Goal: Task Accomplishment & Management: Use online tool/utility

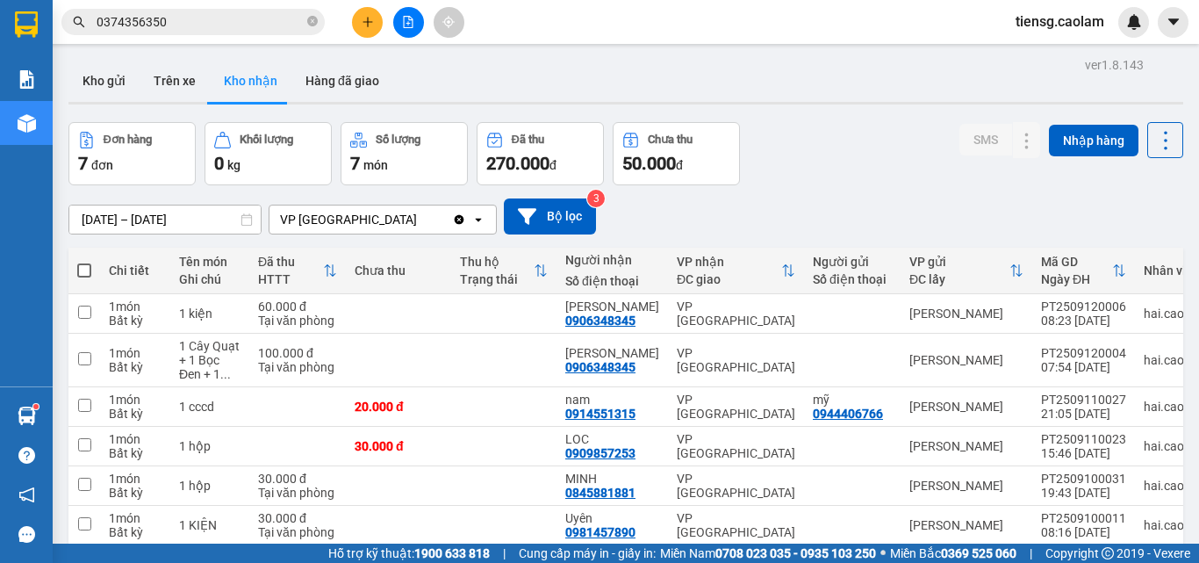
scroll to position [88, 0]
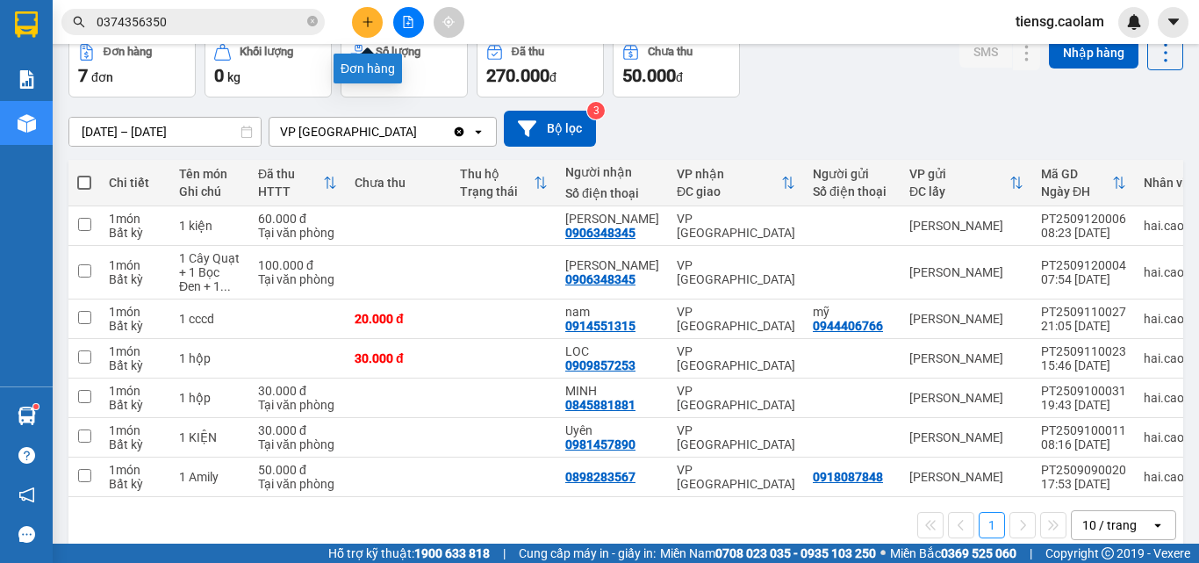
click at [367, 32] on button at bounding box center [367, 22] width 31 height 31
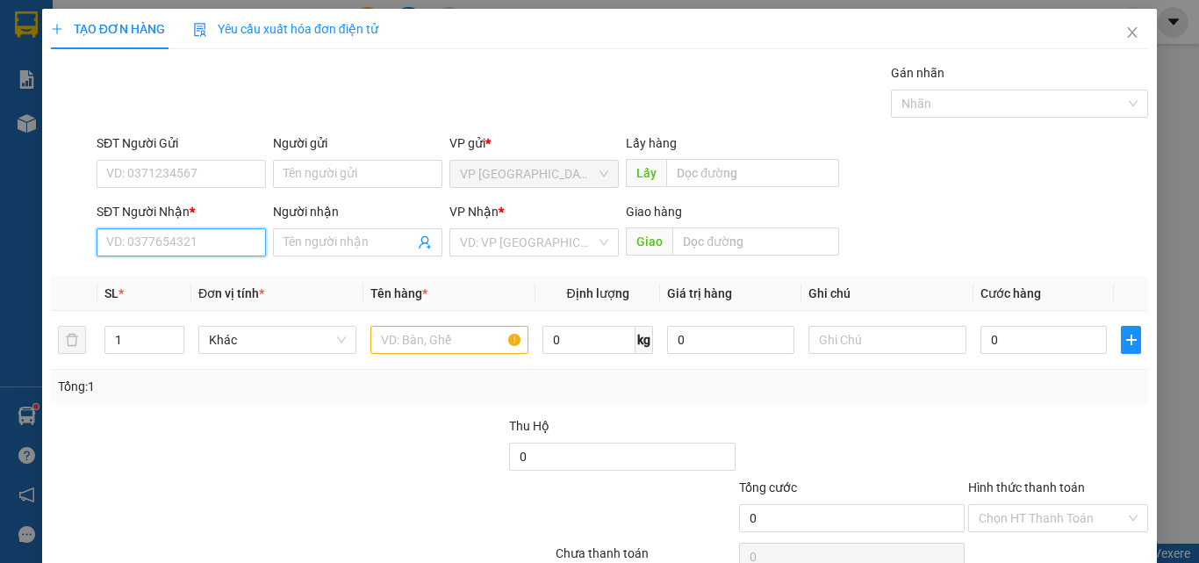
click at [170, 253] on input "SĐT Người Nhận *" at bounding box center [181, 242] width 169 height 28
type input "0988105417"
drag, startPoint x: 226, startPoint y: 245, endPoint x: 0, endPoint y: 291, distance: 231.1
click at [0, 293] on div "TẠO ĐƠN HÀNG Yêu cầu xuất [PERSON_NAME] điện tử Transit Pickup Surcharge Ids Tr…" at bounding box center [599, 281] width 1199 height 563
click at [231, 245] on input "SĐT Người Nhận *" at bounding box center [181, 242] width 169 height 28
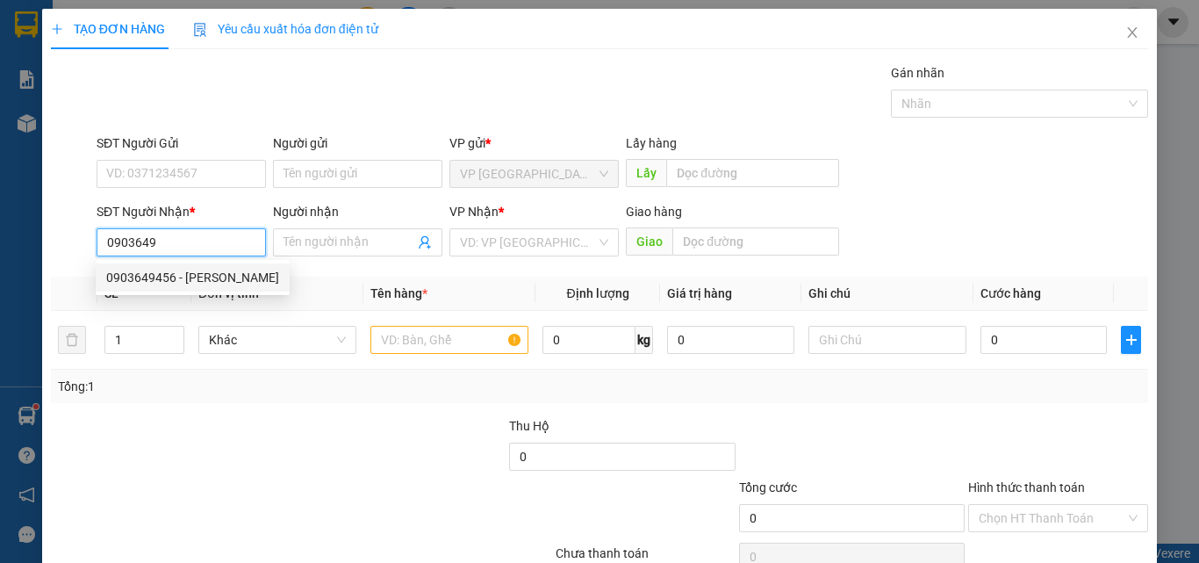
click at [165, 278] on div "0903649456 - [PERSON_NAME]" at bounding box center [192, 277] width 173 height 19
type input "0903649456"
type input "Hiền"
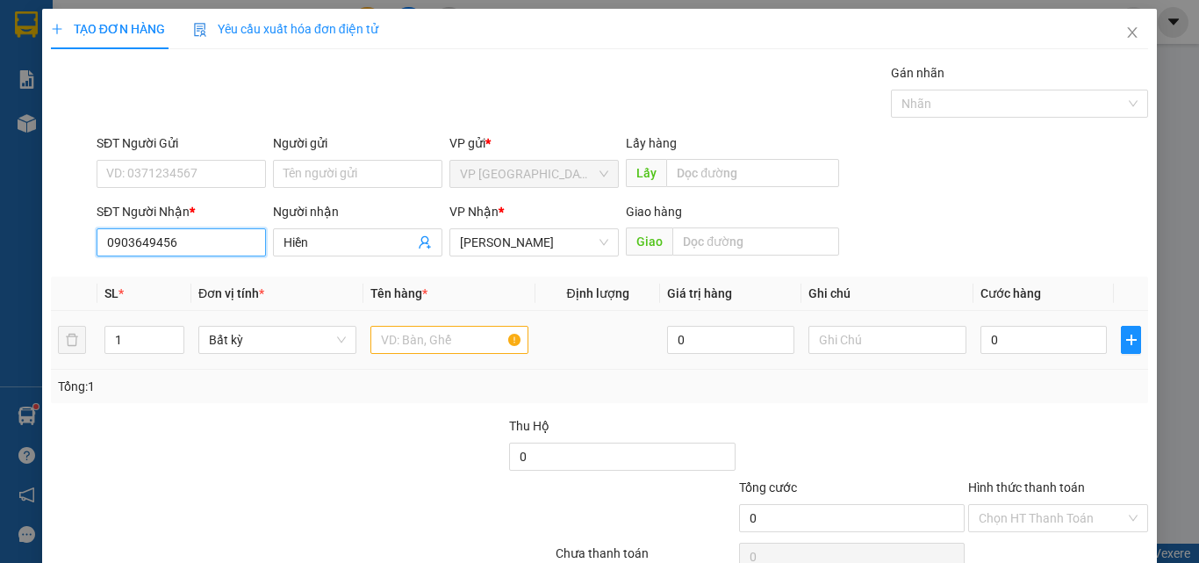
type input "0903649456"
click at [419, 348] on input "text" at bounding box center [449, 340] width 158 height 28
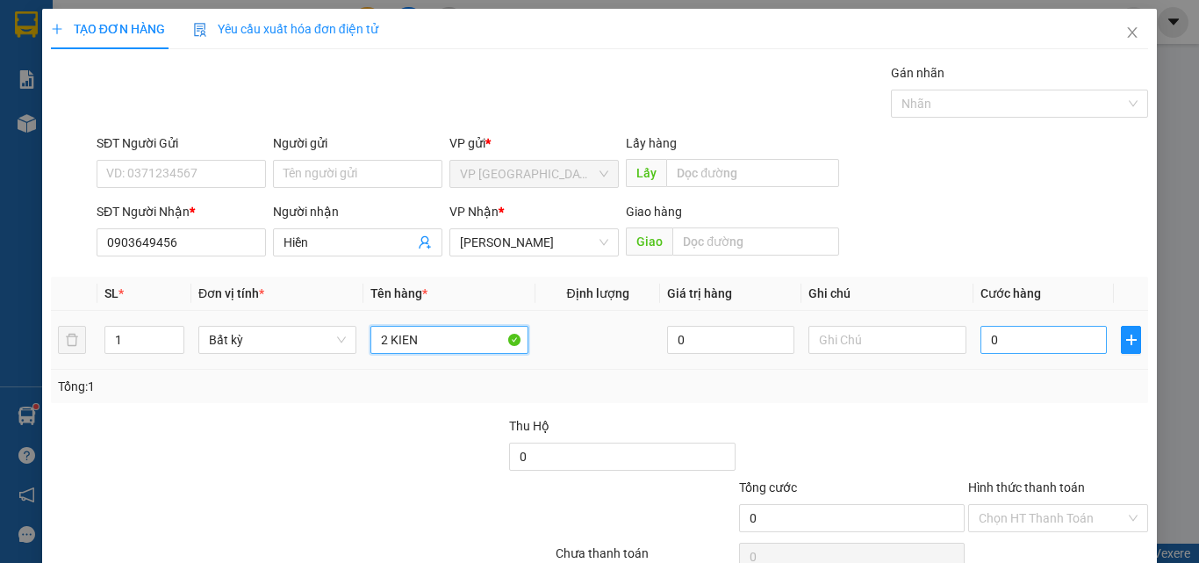
type input "2 KIEN"
type input "1"
type input "10"
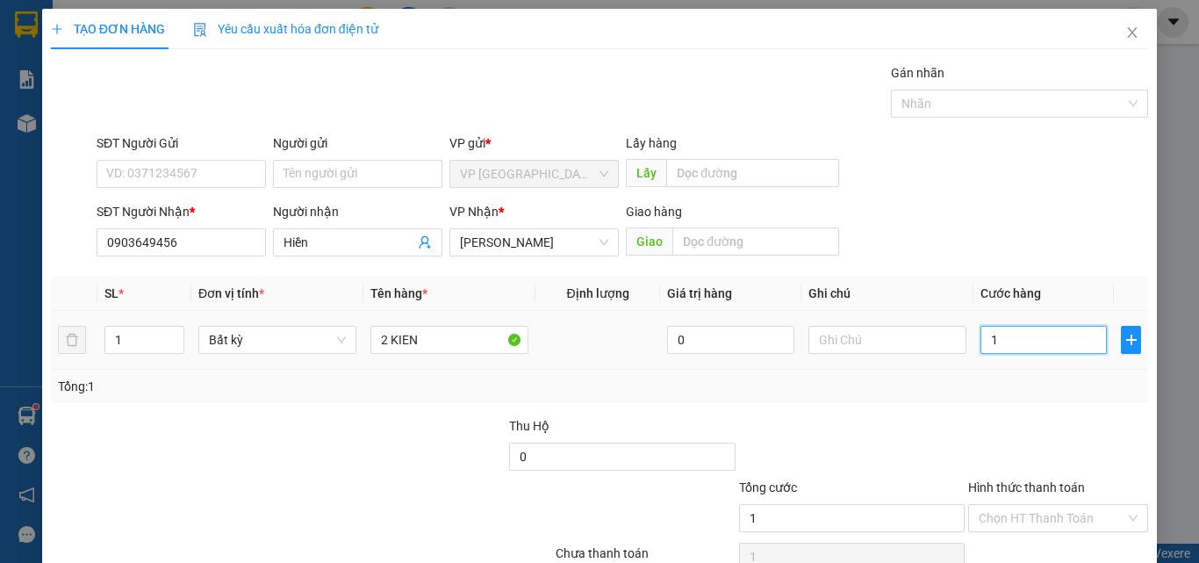
type input "10"
type input "100"
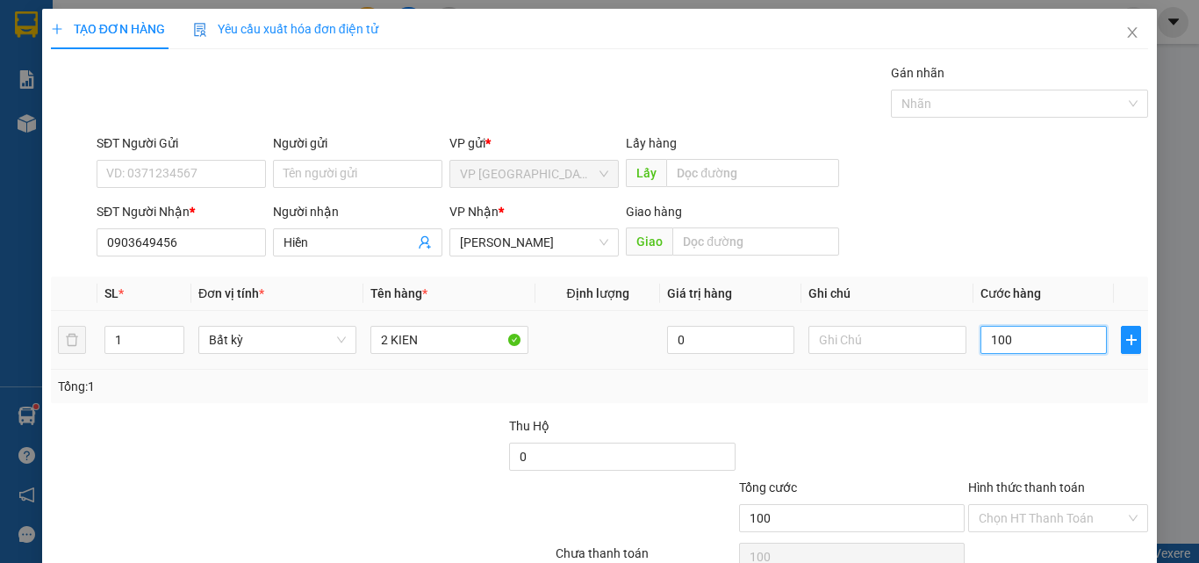
type input "1.000"
type input "10.000"
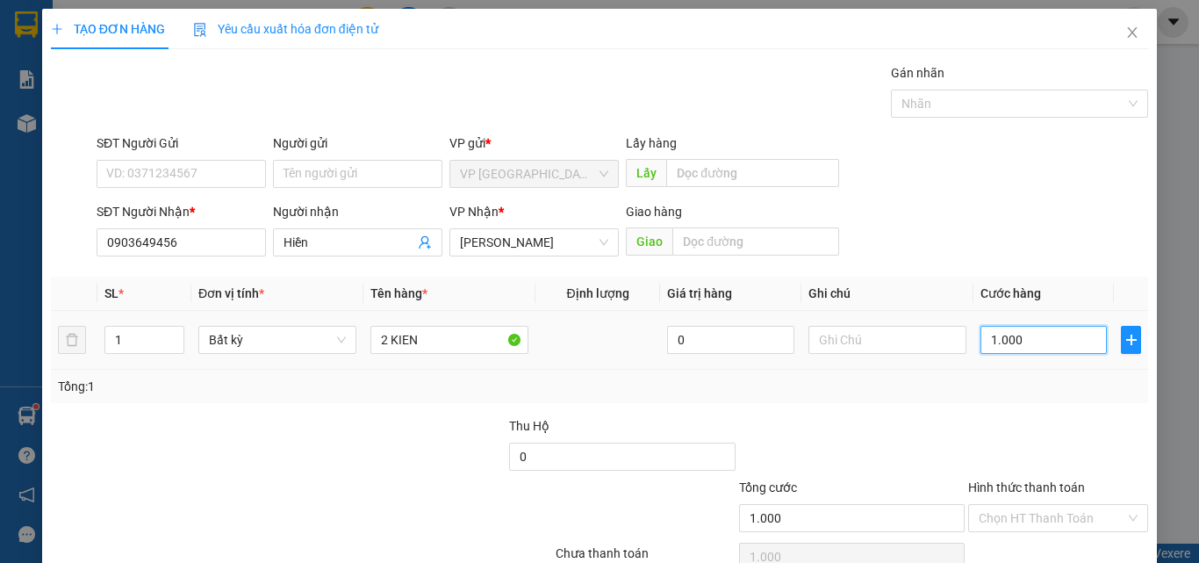
type input "10.000"
type input "100.000"
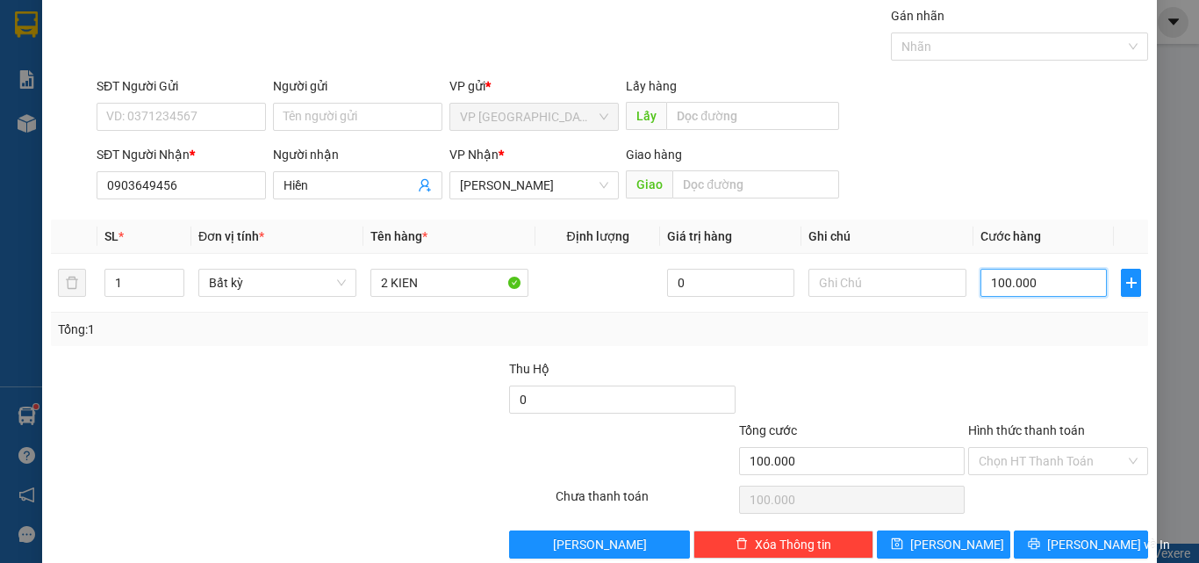
scroll to position [87, 0]
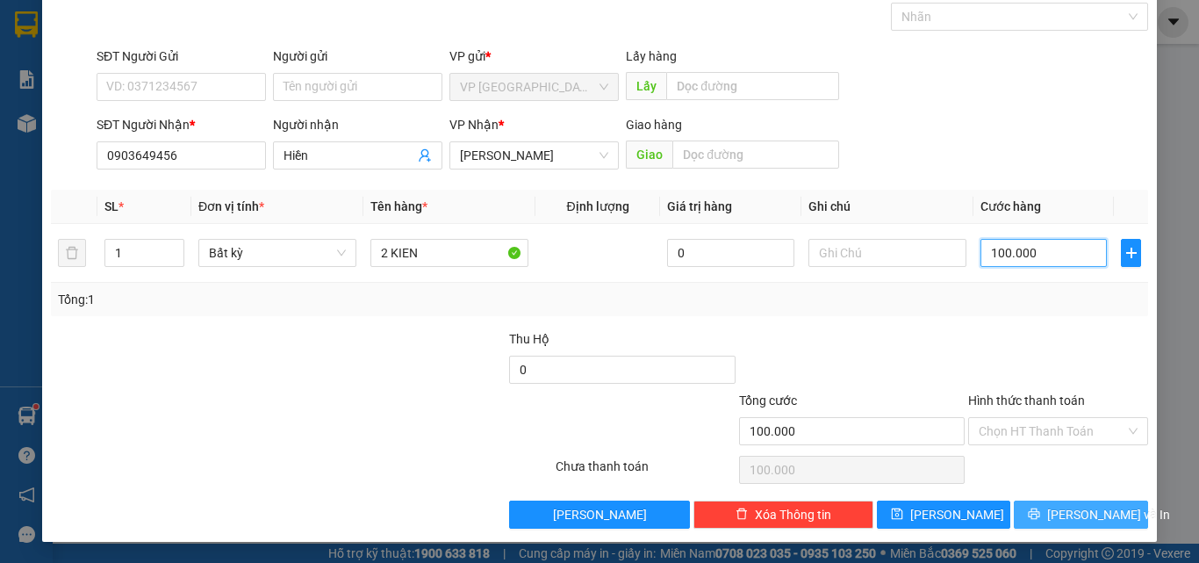
type input "100.000"
click at [1051, 527] on button "[PERSON_NAME] và In" at bounding box center [1081, 514] width 134 height 28
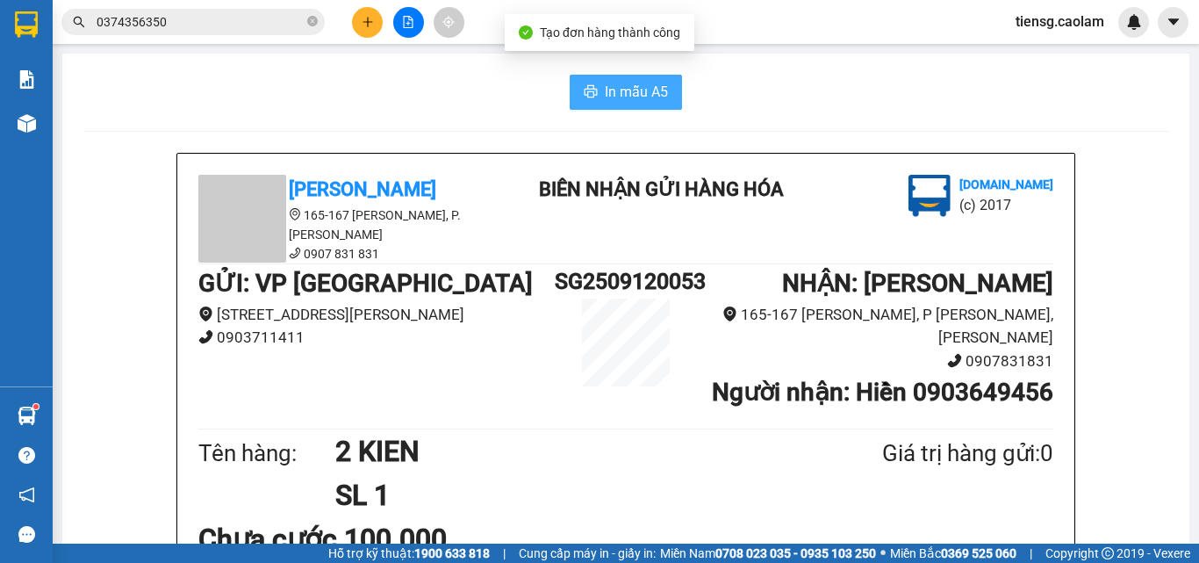
drag, startPoint x: 582, startPoint y: 97, endPoint x: 594, endPoint y: 96, distance: 12.4
click at [584, 97] on icon "printer" at bounding box center [591, 91] width 14 height 14
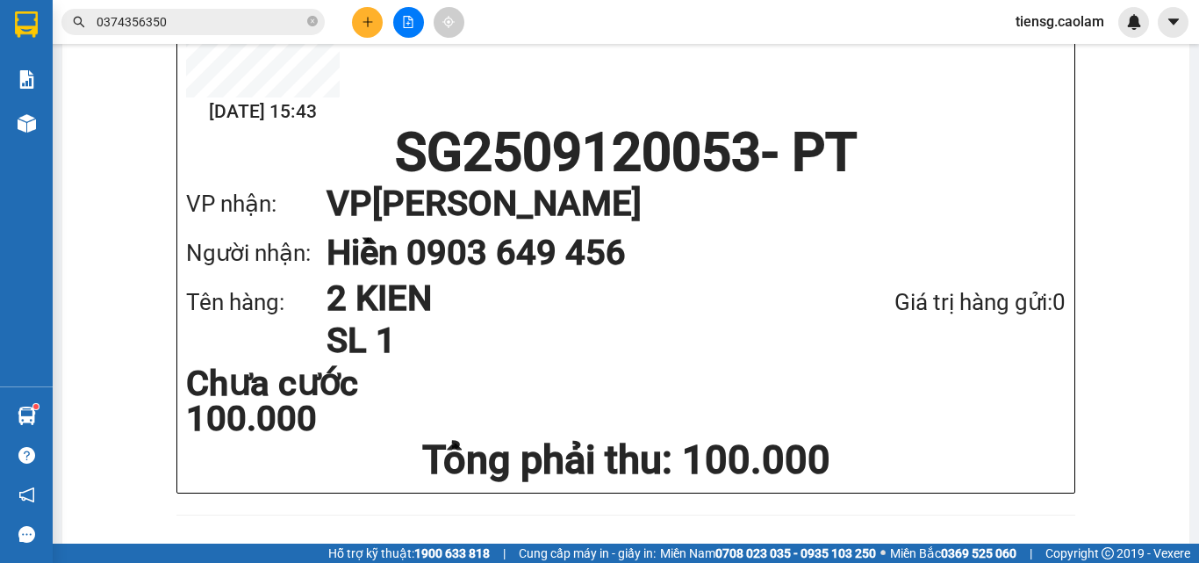
click at [370, 32] on button at bounding box center [367, 22] width 31 height 31
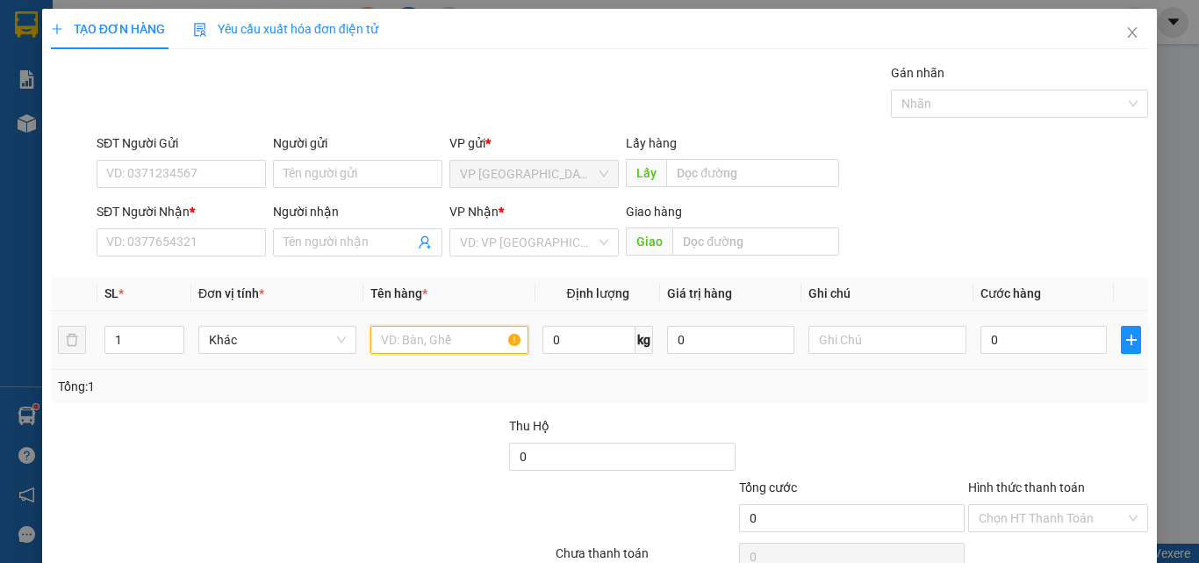
click at [470, 346] on input "text" at bounding box center [449, 340] width 158 height 28
type input "1 TUI"
click at [1056, 339] on input "0" at bounding box center [1043, 340] width 126 height 28
type input "4"
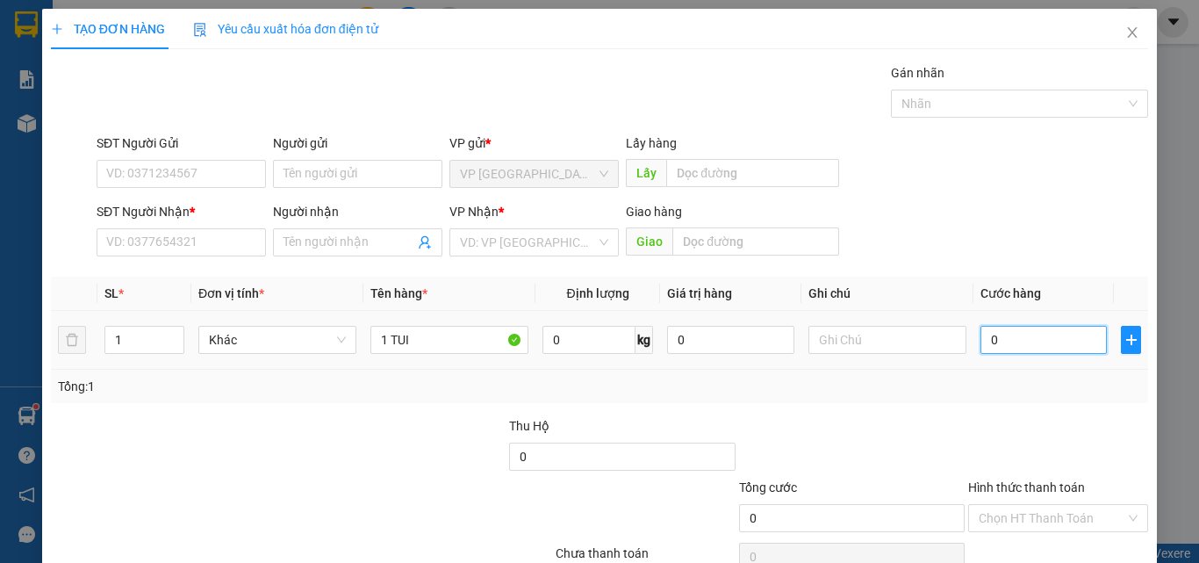
type input "4"
type input "40"
type input "400"
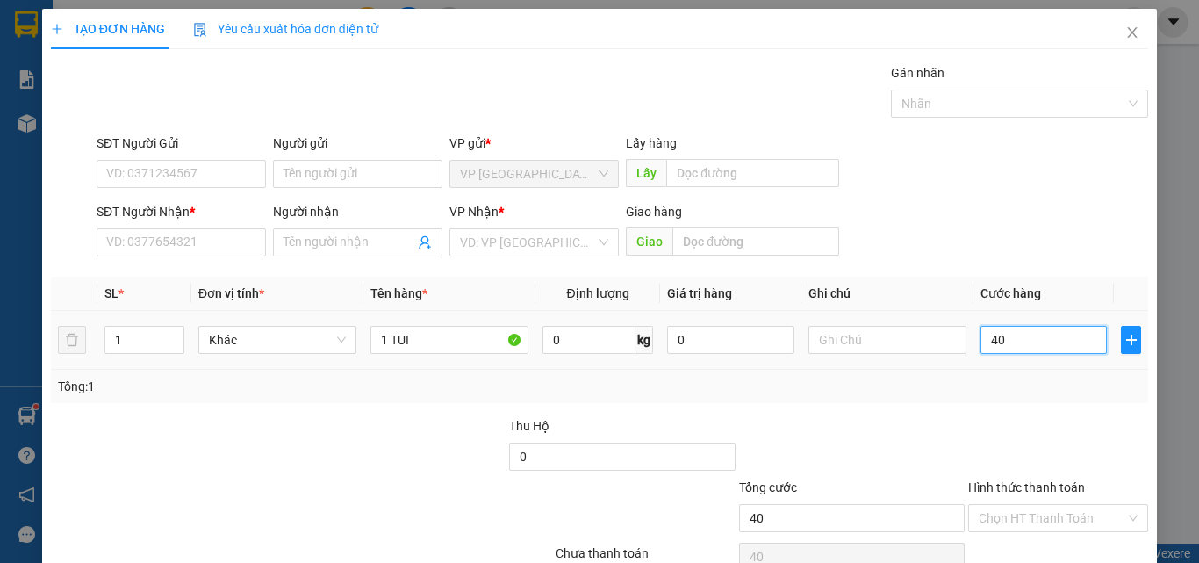
type input "400"
type input "4.000"
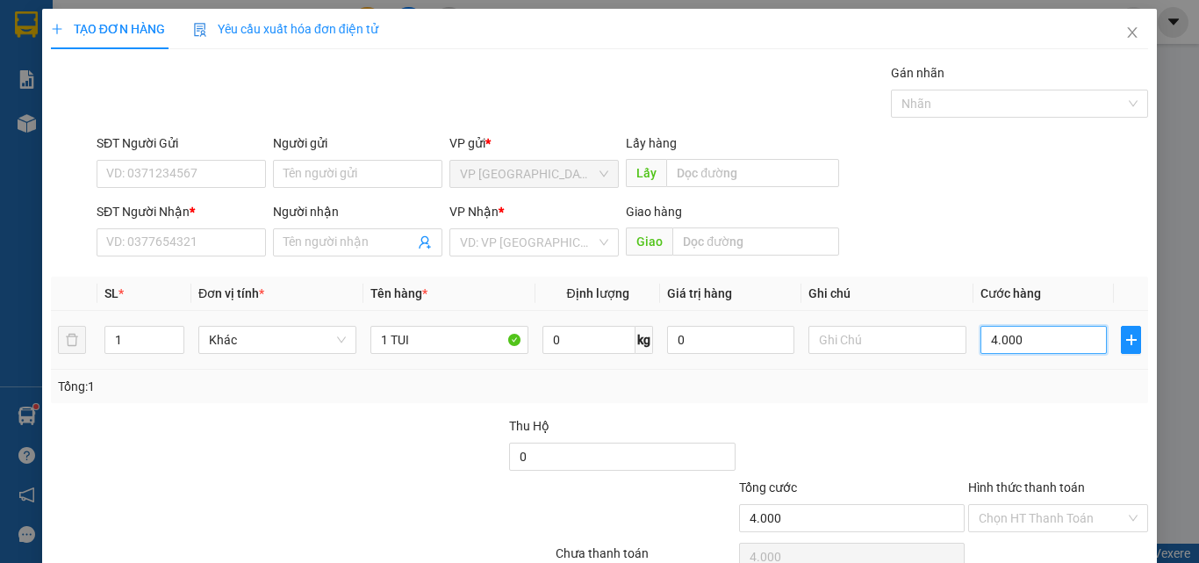
type input "40.000"
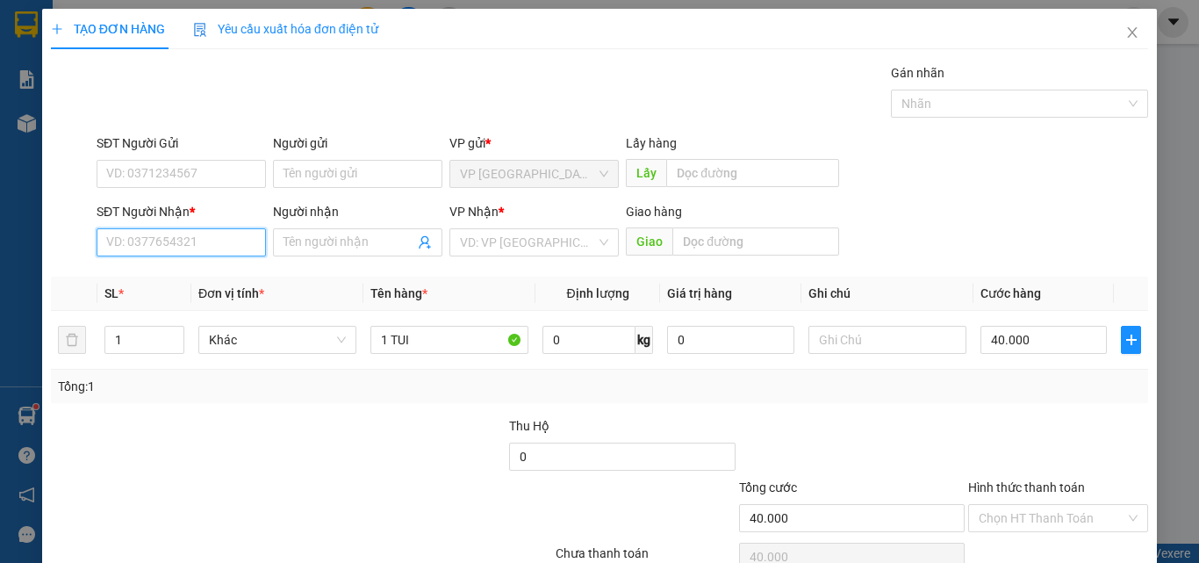
click at [183, 242] on input "SĐT Người Nhận *" at bounding box center [181, 242] width 169 height 28
drag, startPoint x: 154, startPoint y: 238, endPoint x: 140, endPoint y: 229, distance: 16.6
click at [153, 239] on input "SĐT Người Nhận *" at bounding box center [181, 242] width 169 height 28
click at [170, 275] on div "0975378717 - DO" at bounding box center [179, 277] width 147 height 19
type input "0975378717"
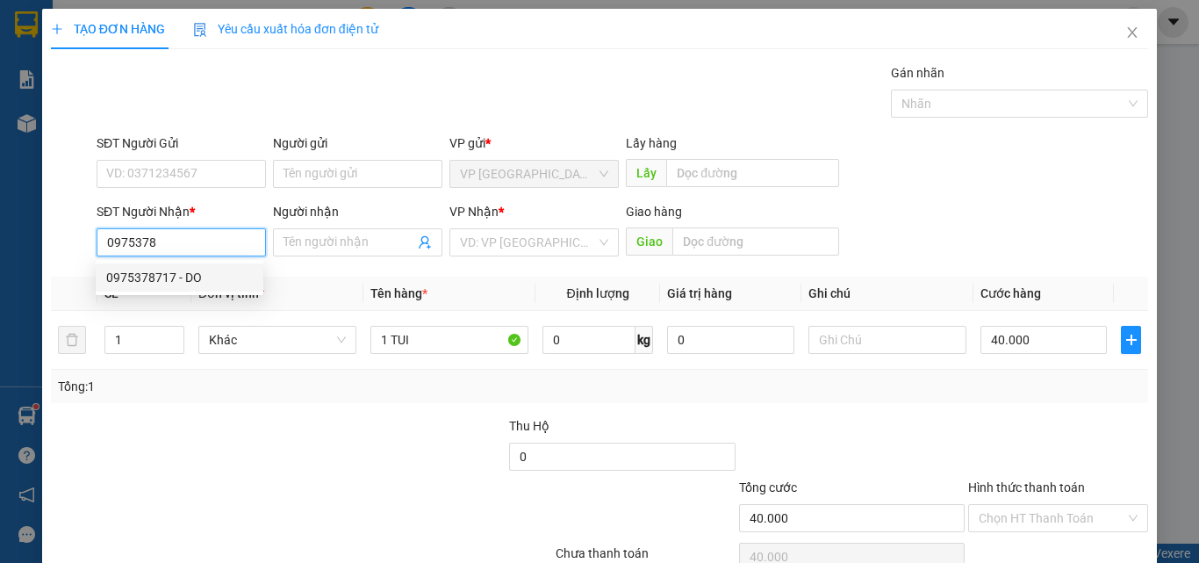
type input "DO"
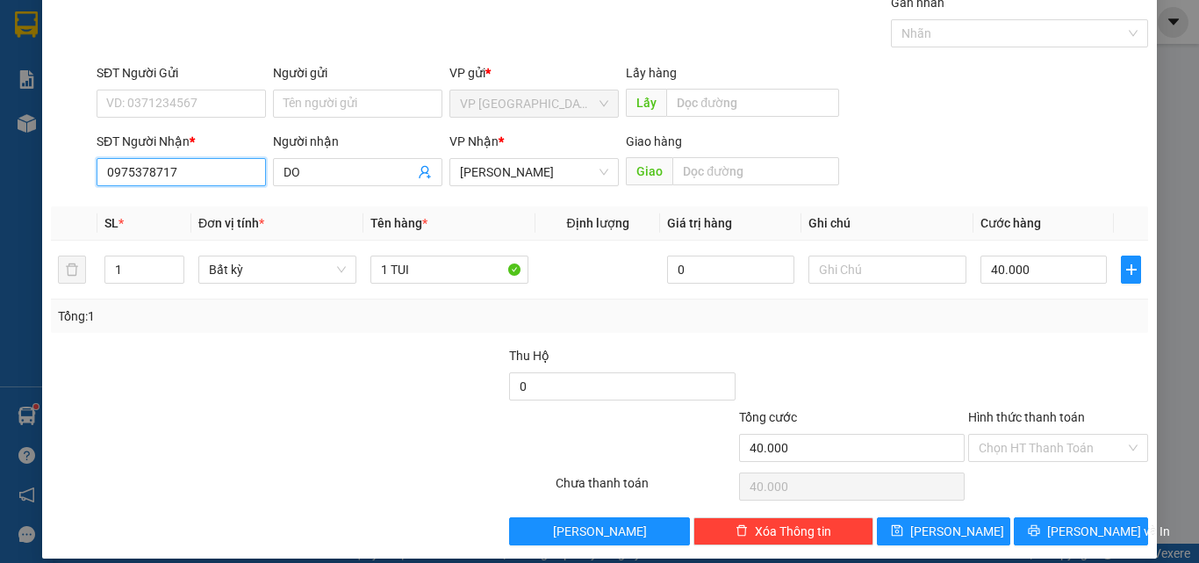
scroll to position [87, 0]
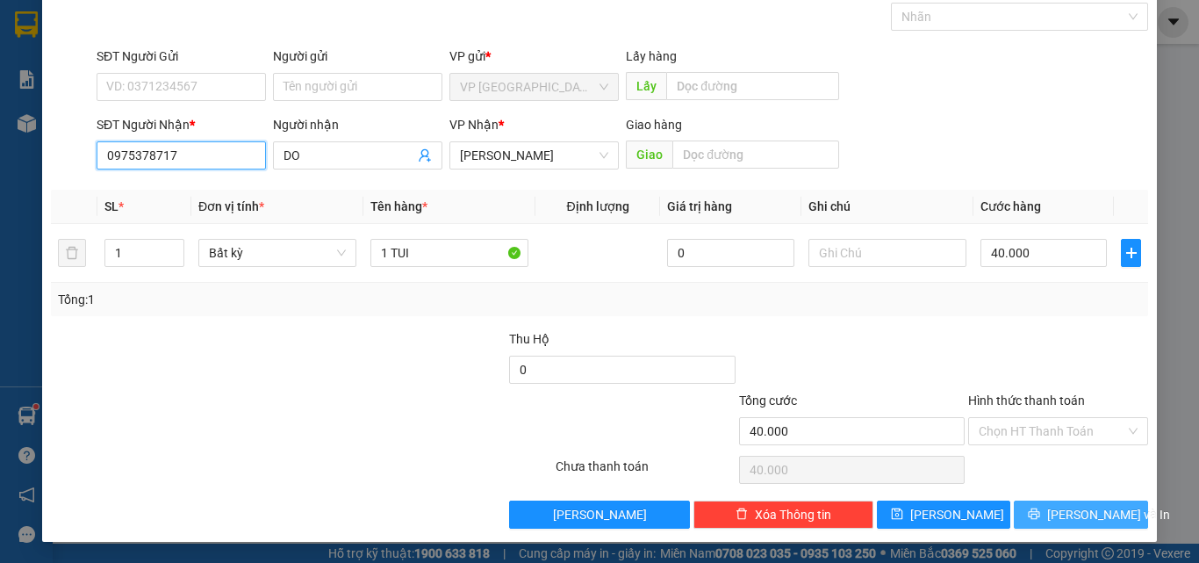
type input "0975378717"
drag, startPoint x: 1077, startPoint y: 520, endPoint x: 880, endPoint y: 396, distance: 232.3
click at [824, 431] on div "Transit Pickup Surcharge Ids Transit Deliver Surcharge Ids Transit Deliver Surc…" at bounding box center [599, 252] width 1097 height 552
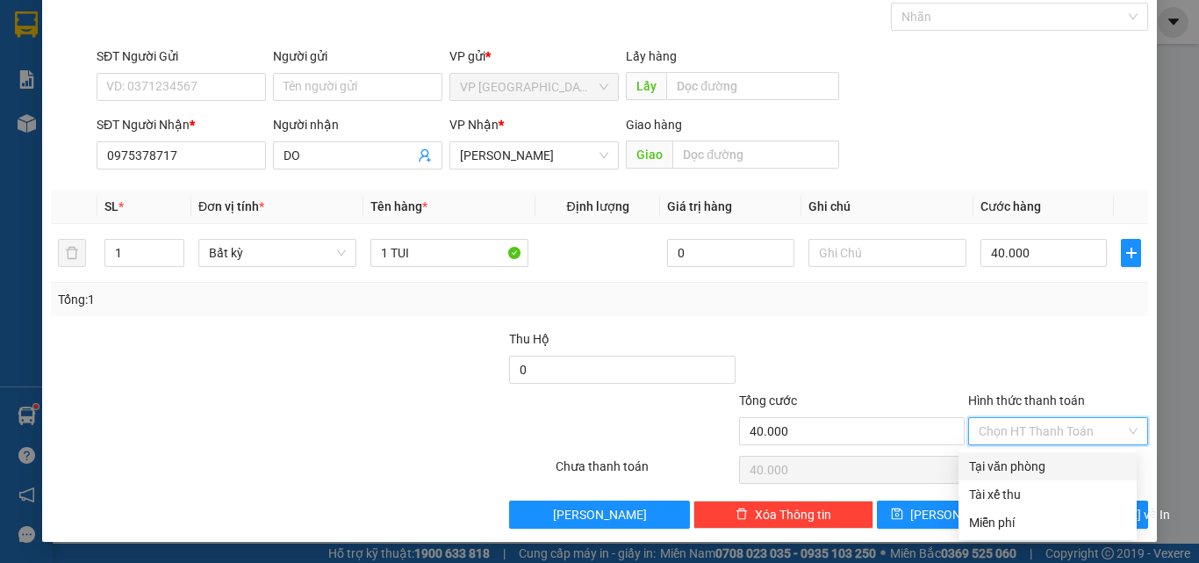
click at [1020, 438] on input "Hình thức thanh toán" at bounding box center [1051, 431] width 147 height 26
click at [1016, 459] on div "Tại văn phòng" at bounding box center [1047, 465] width 157 height 19
type input "0"
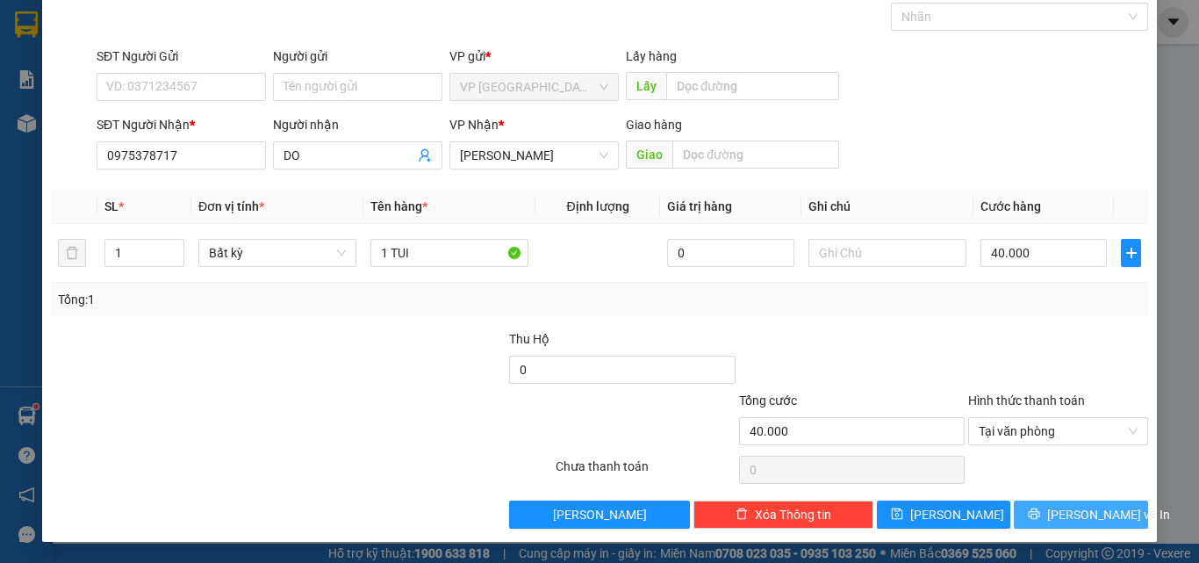
drag, startPoint x: 1080, startPoint y: 523, endPoint x: 346, endPoint y: 0, distance: 901.7
click at [291, 40] on div "Transit Pickup Surcharge Ids Transit Deliver Surcharge Ids Transit Deliver Surc…" at bounding box center [599, 252] width 1097 height 552
click at [744, 153] on input "text" at bounding box center [755, 154] width 167 height 28
click at [748, 164] on input "text" at bounding box center [755, 154] width 167 height 28
click at [749, 154] on input "text" at bounding box center [755, 154] width 167 height 28
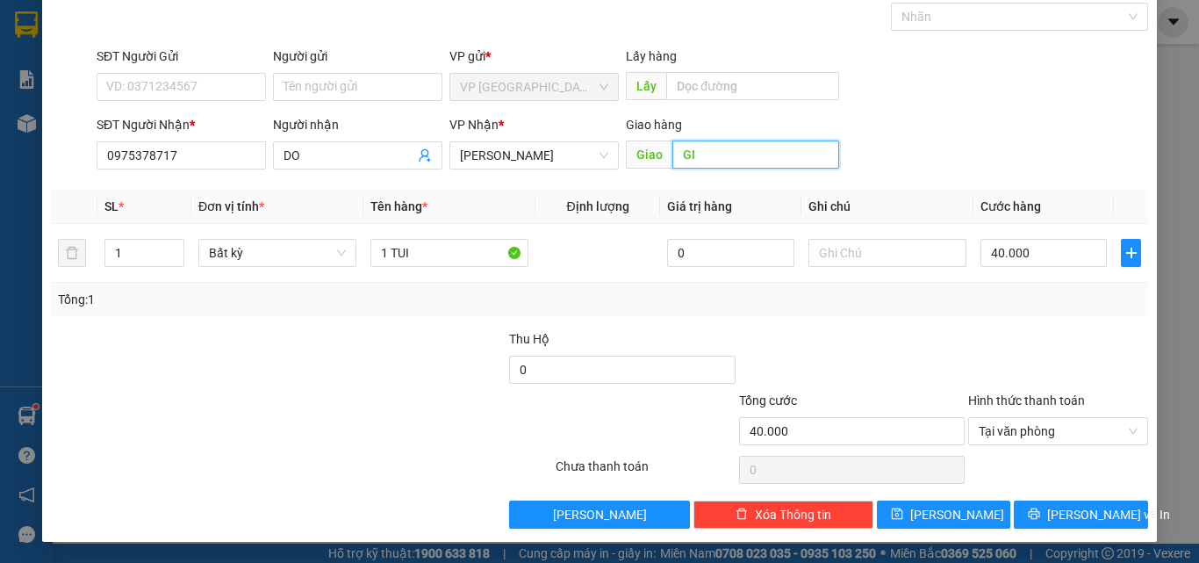
type input "G"
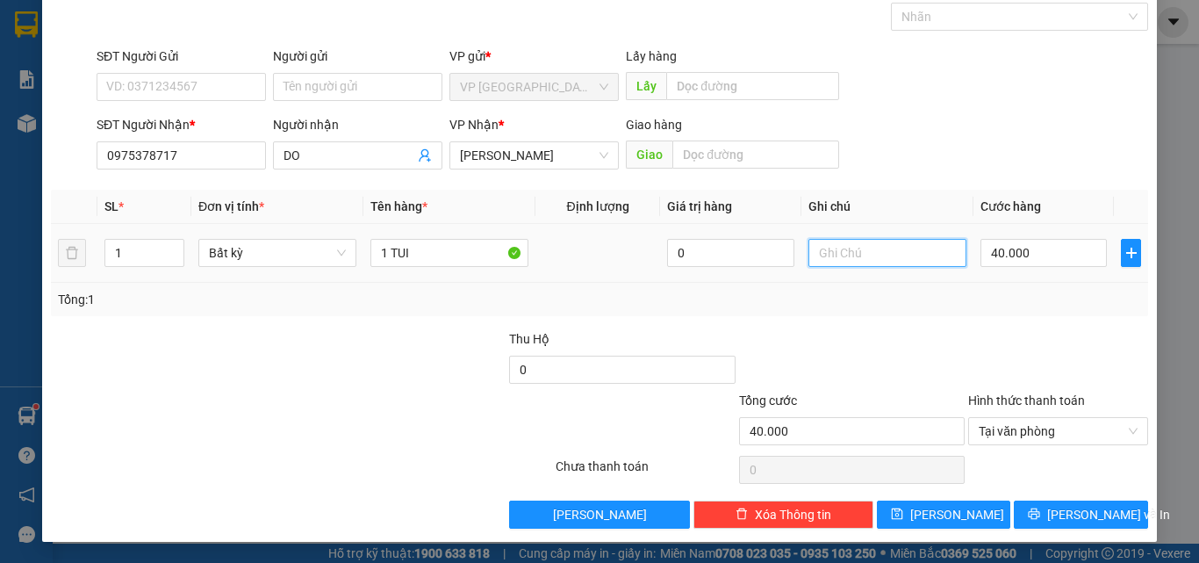
drag, startPoint x: 887, startPoint y: 253, endPoint x: 856, endPoint y: 233, distance: 37.0
click at [881, 250] on input "text" at bounding box center [887, 253] width 158 height 28
type input "GIA"
drag, startPoint x: 885, startPoint y: 264, endPoint x: 749, endPoint y: 276, distance: 137.4
click at [749, 276] on tr "1 Bất kỳ 1 TUI 0 GIA 40.000" at bounding box center [599, 253] width 1097 height 59
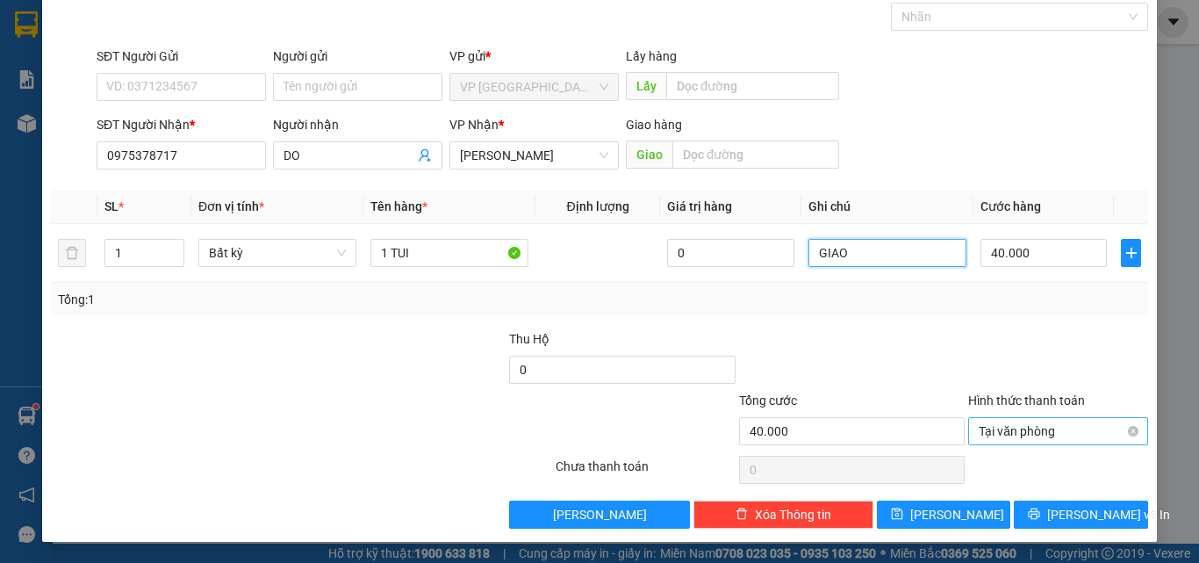
click at [1028, 435] on span "Tại văn phòng" at bounding box center [1057, 431] width 159 height 26
type input "GIAO"
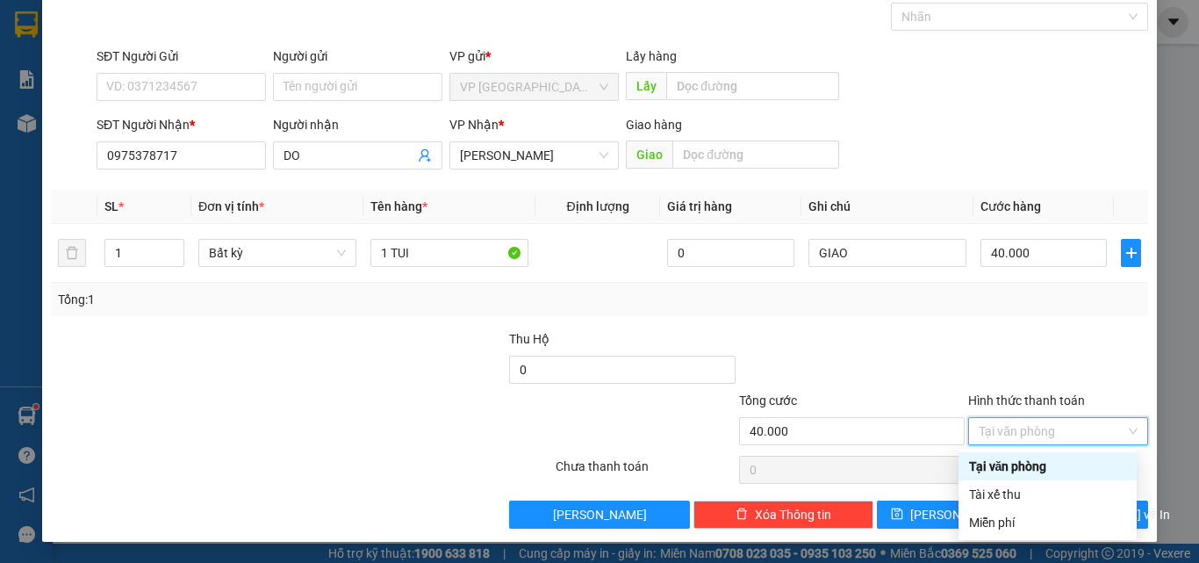
click at [1022, 465] on div "Tại văn phòng" at bounding box center [1047, 465] width 157 height 19
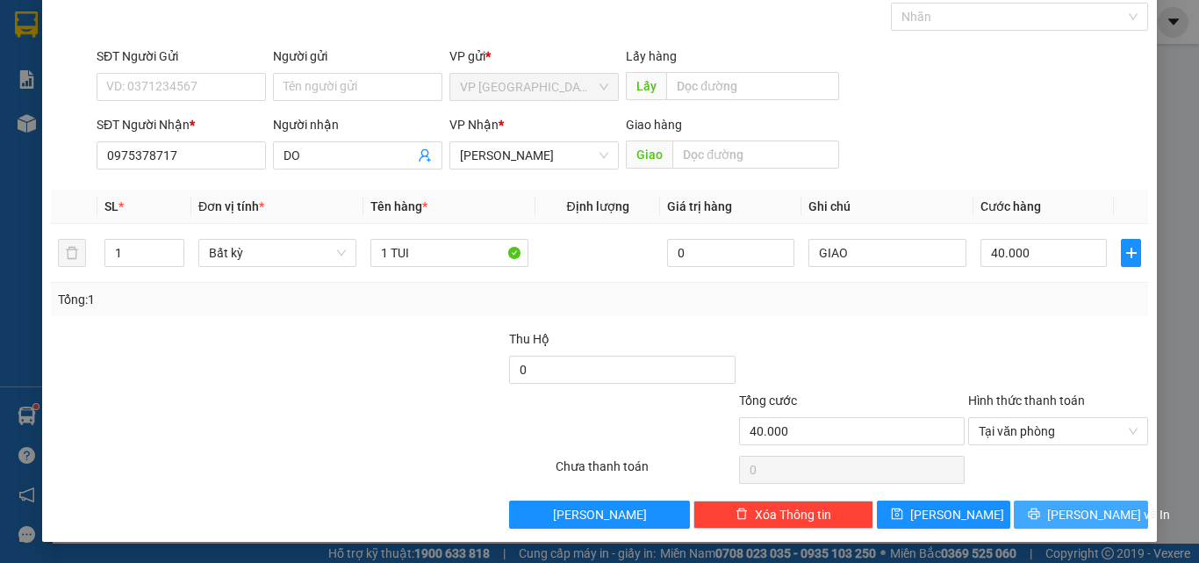
click at [1050, 514] on button "[PERSON_NAME] và In" at bounding box center [1081, 514] width 134 height 28
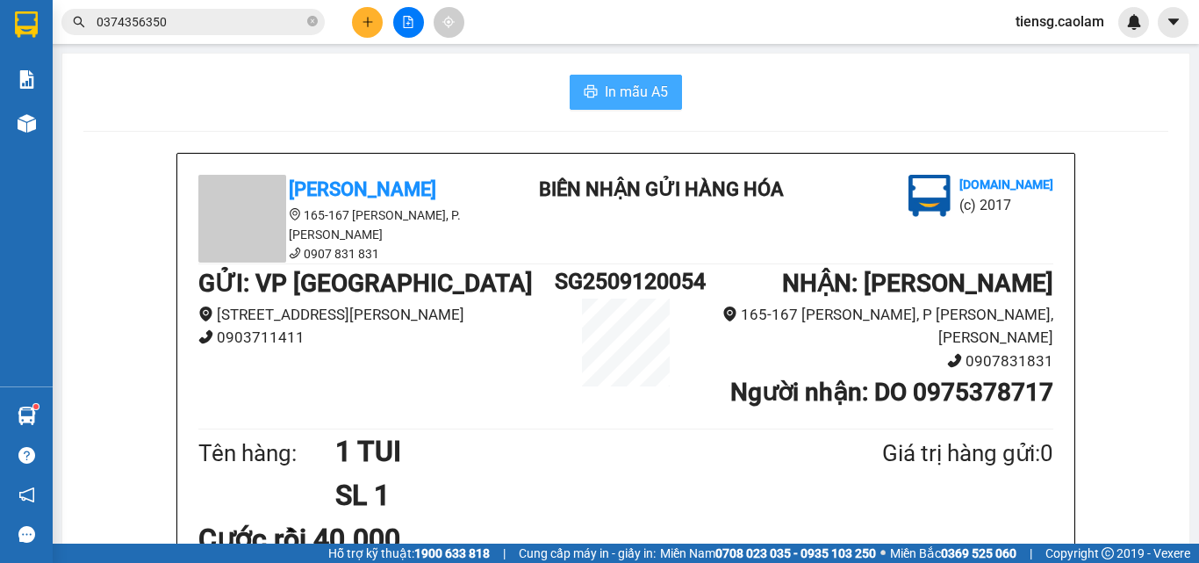
click at [622, 87] on span "In mẫu A5" at bounding box center [636, 92] width 63 height 22
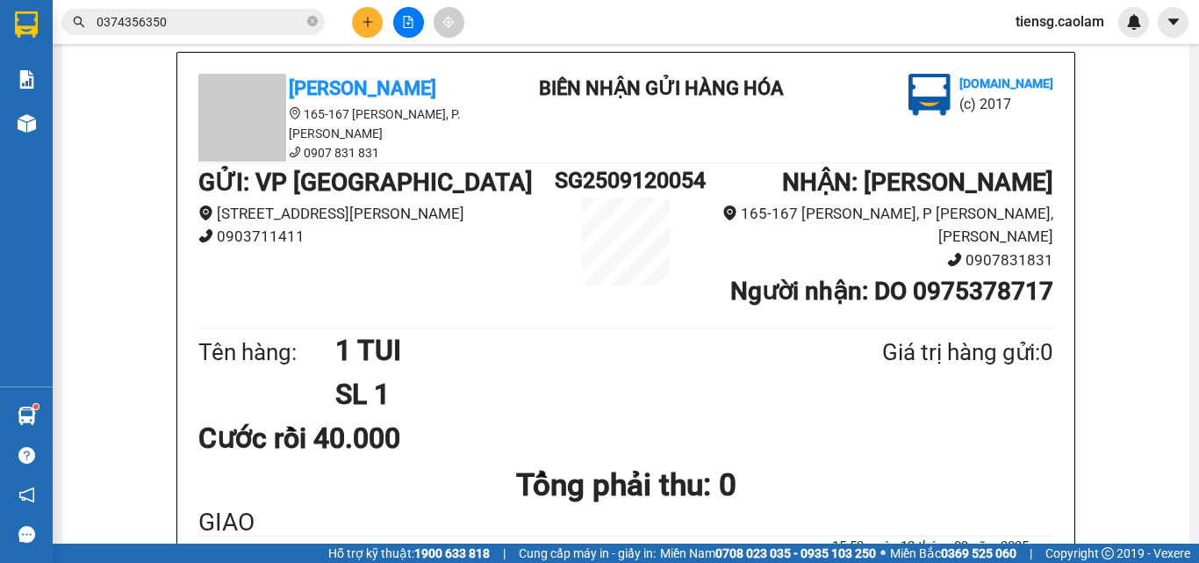
scroll to position [88, 0]
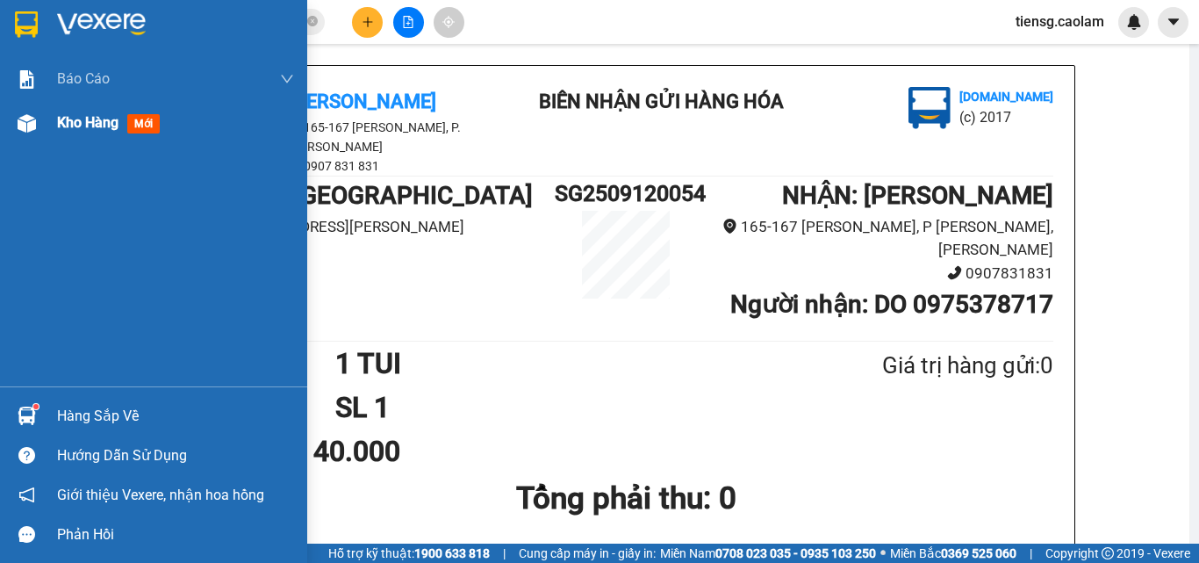
click at [53, 116] on div "Kho hàng mới" at bounding box center [153, 123] width 307 height 44
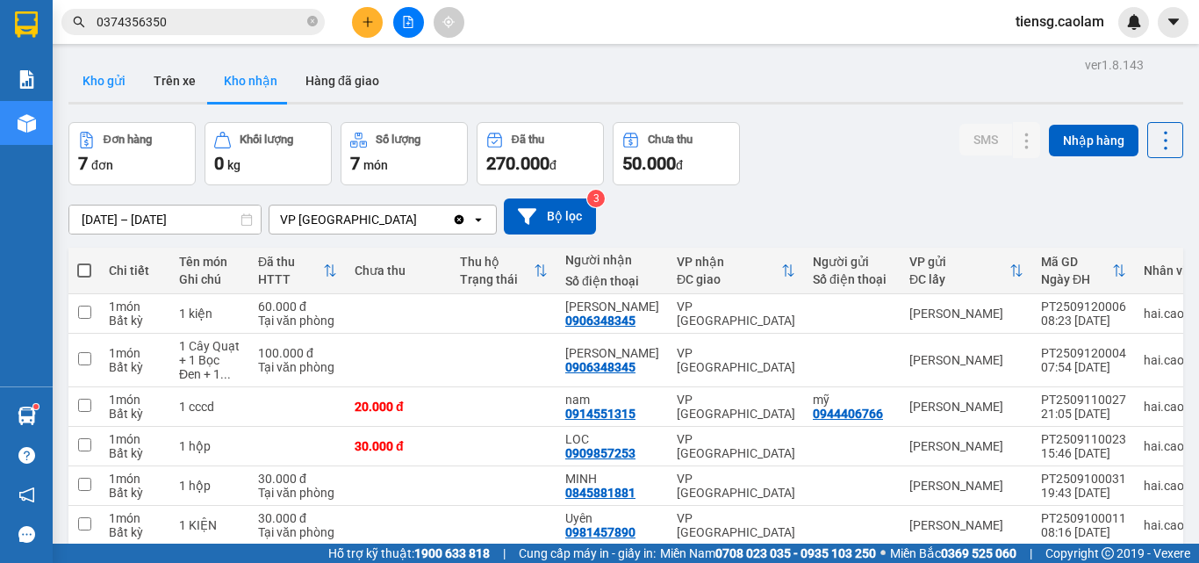
click at [93, 75] on button "Kho gửi" at bounding box center [103, 81] width 71 height 42
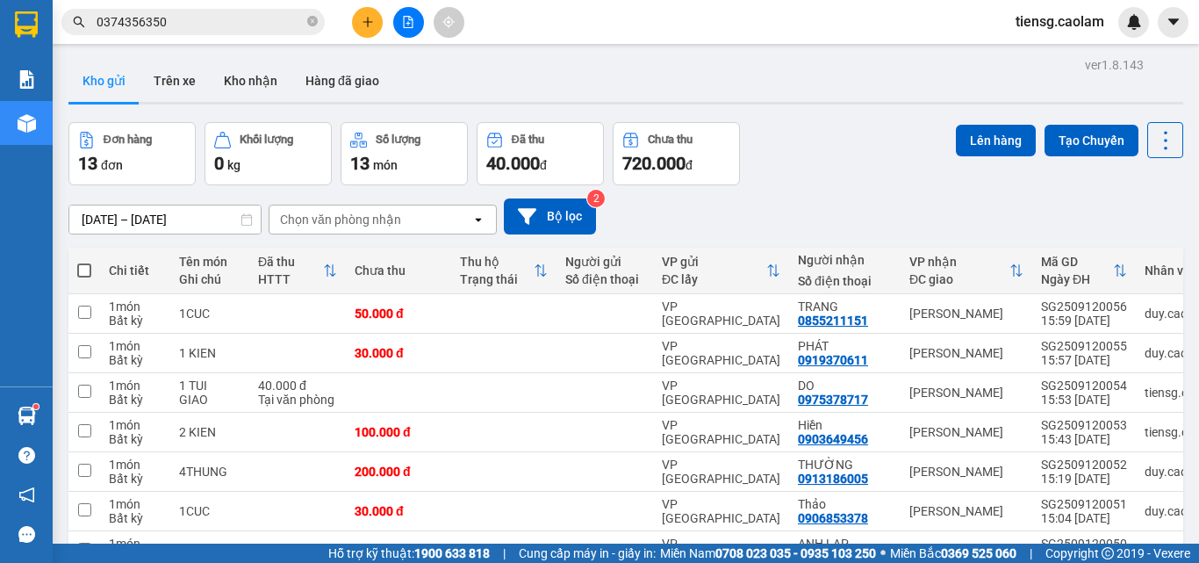
click at [85, 266] on span at bounding box center [84, 270] width 14 height 14
click at [84, 262] on input "checkbox" at bounding box center [84, 262] width 0 height 0
checkbox input "true"
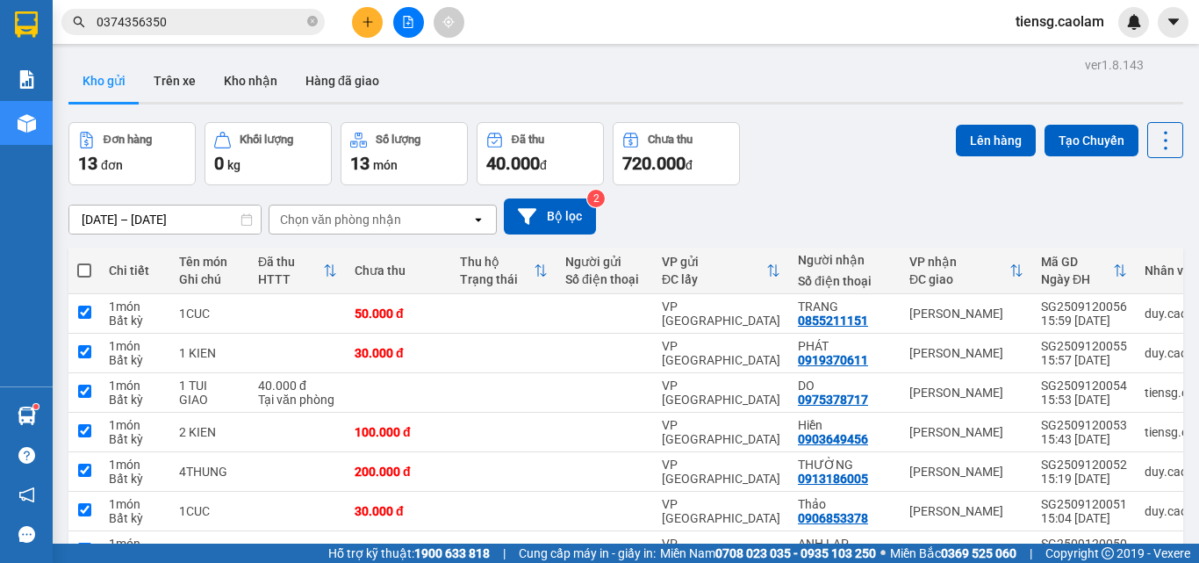
checkbox input "true"
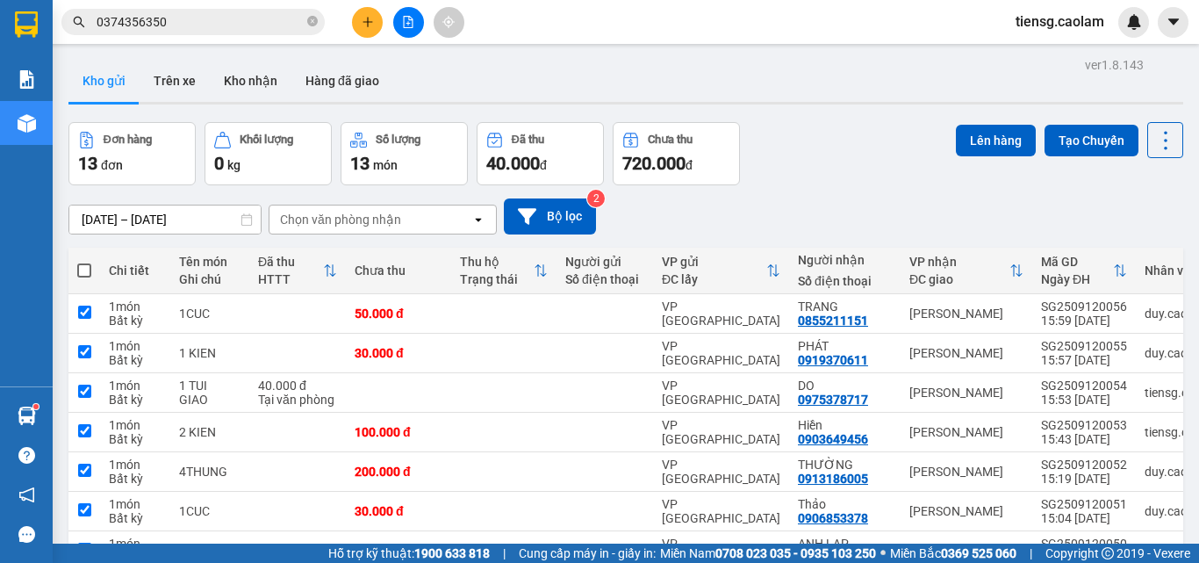
checkbox input "true"
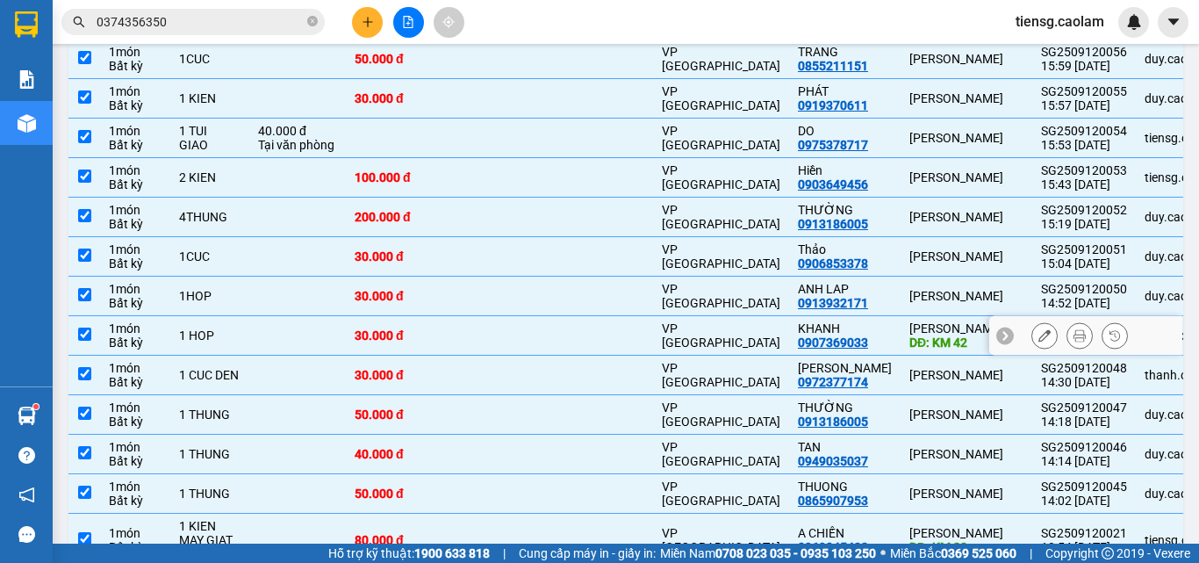
scroll to position [357, 0]
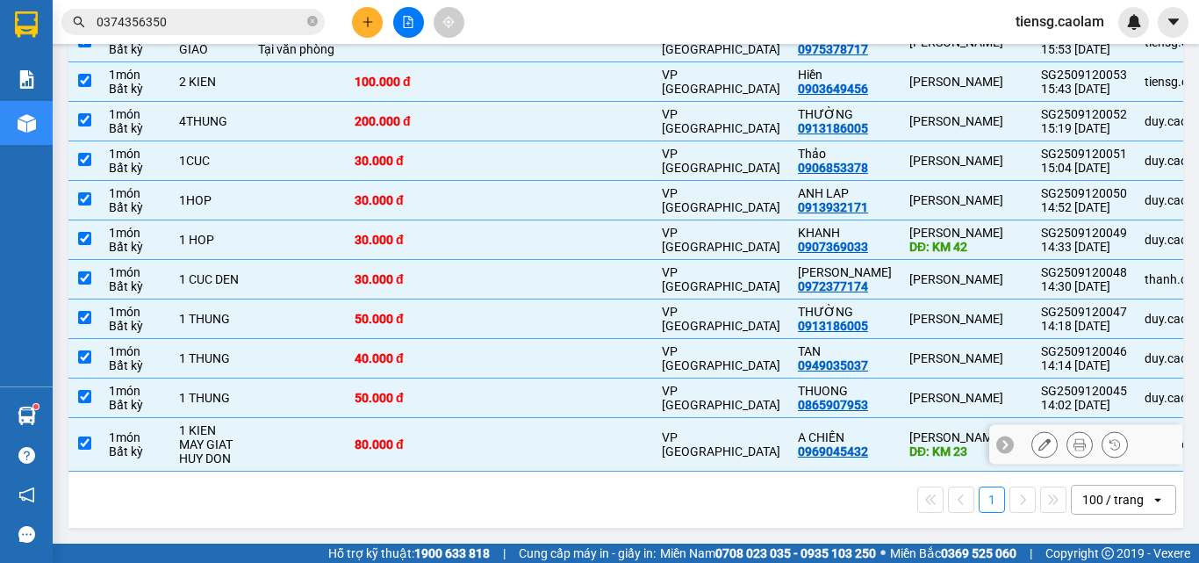
click at [287, 444] on td at bounding box center [297, 445] width 97 height 54
checkbox input "false"
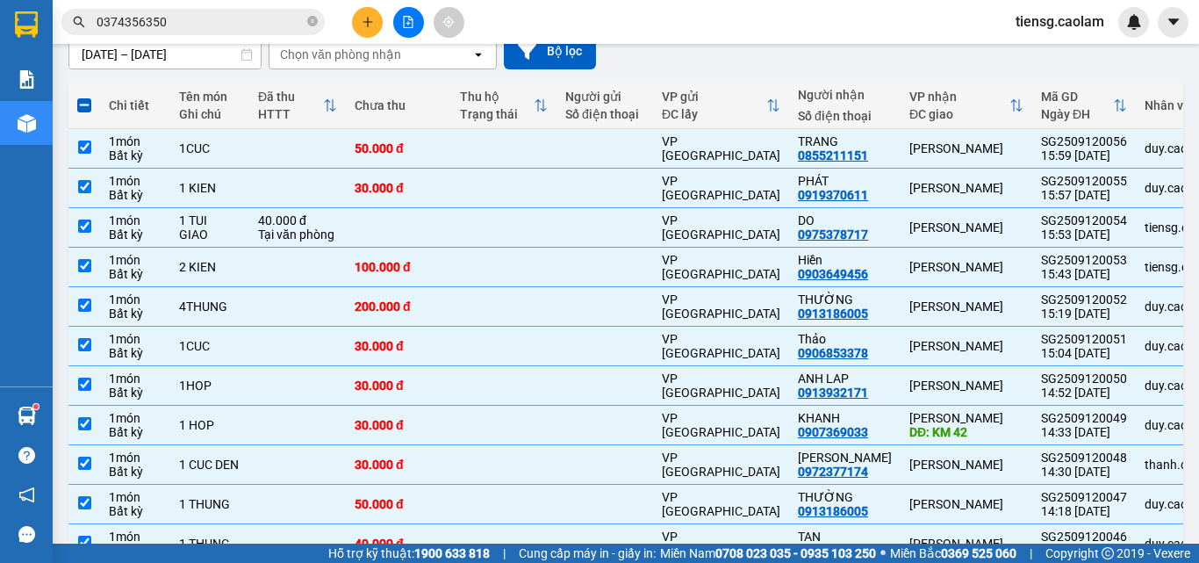
scroll to position [0, 0]
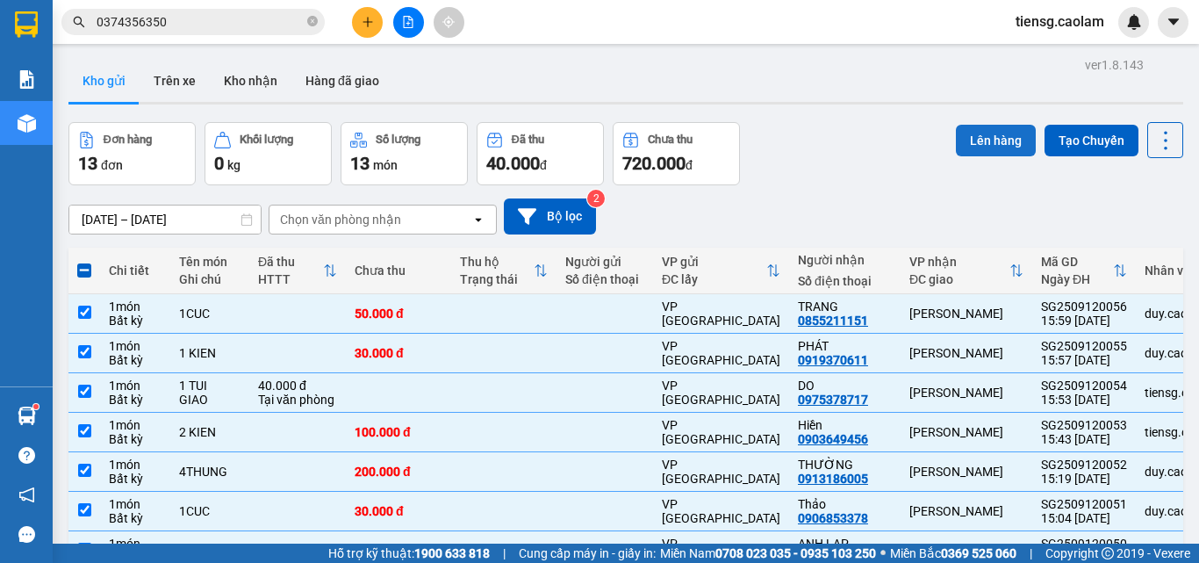
click at [976, 153] on button "Lên hàng" at bounding box center [996, 141] width 80 height 32
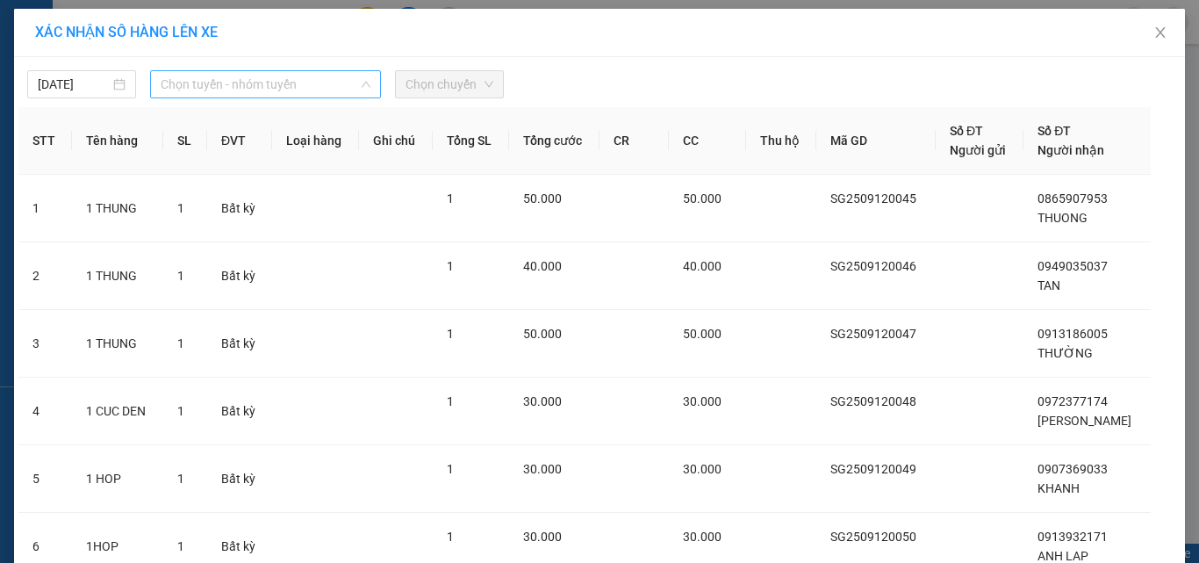
drag, startPoint x: 249, startPoint y: 91, endPoint x: 285, endPoint y: 156, distance: 74.2
click at [249, 92] on span "Chọn tuyến - nhóm tuyến" at bounding box center [266, 84] width 210 height 26
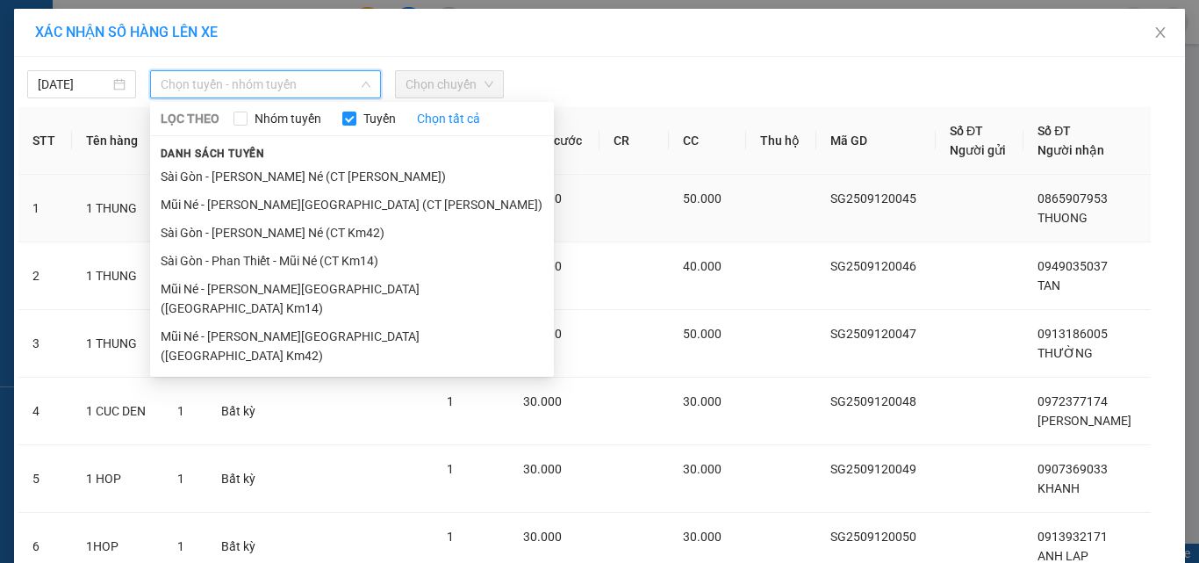
click at [305, 177] on li "Sài Gòn - [PERSON_NAME] Né (CT [PERSON_NAME])" at bounding box center [352, 176] width 404 height 28
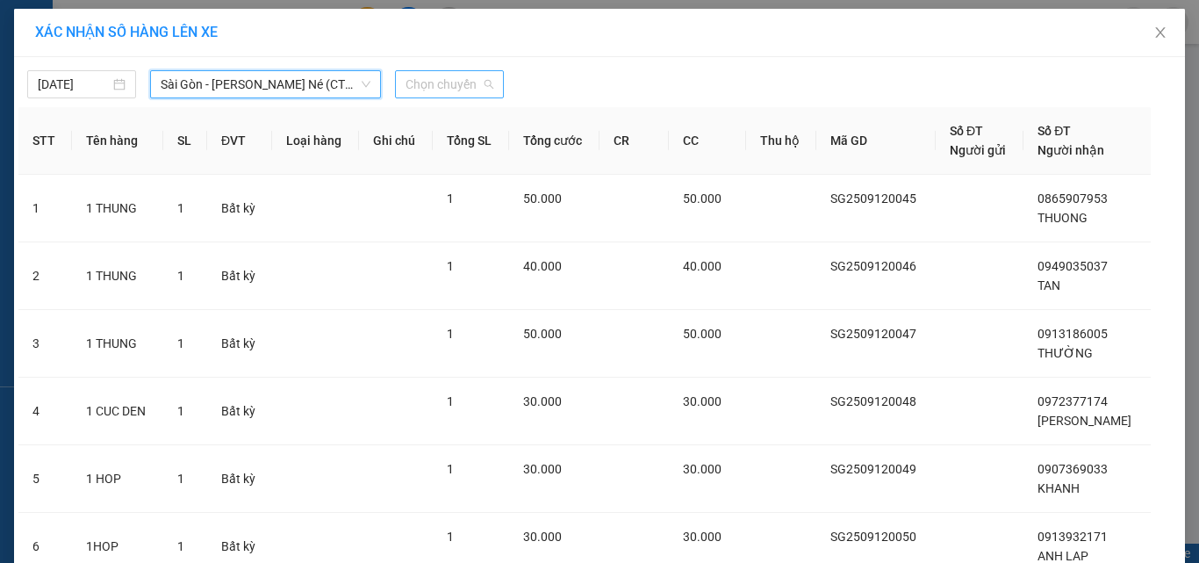
click at [494, 88] on div "Chọn chuyến" at bounding box center [449, 84] width 109 height 28
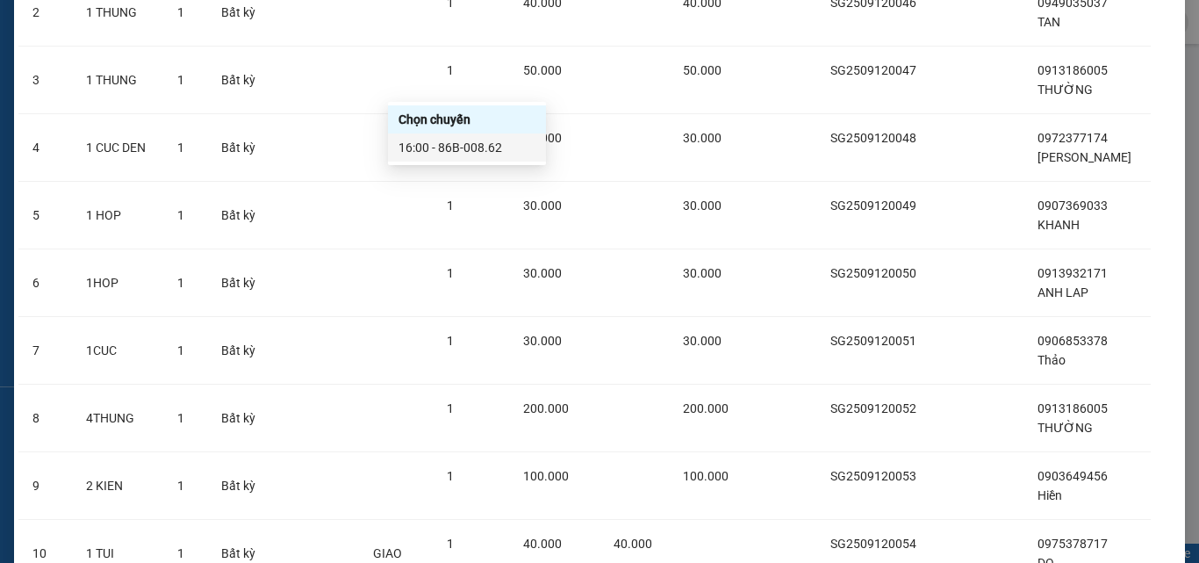
click at [469, 144] on div "16:00 - 86B-008.62" at bounding box center [466, 147] width 137 height 19
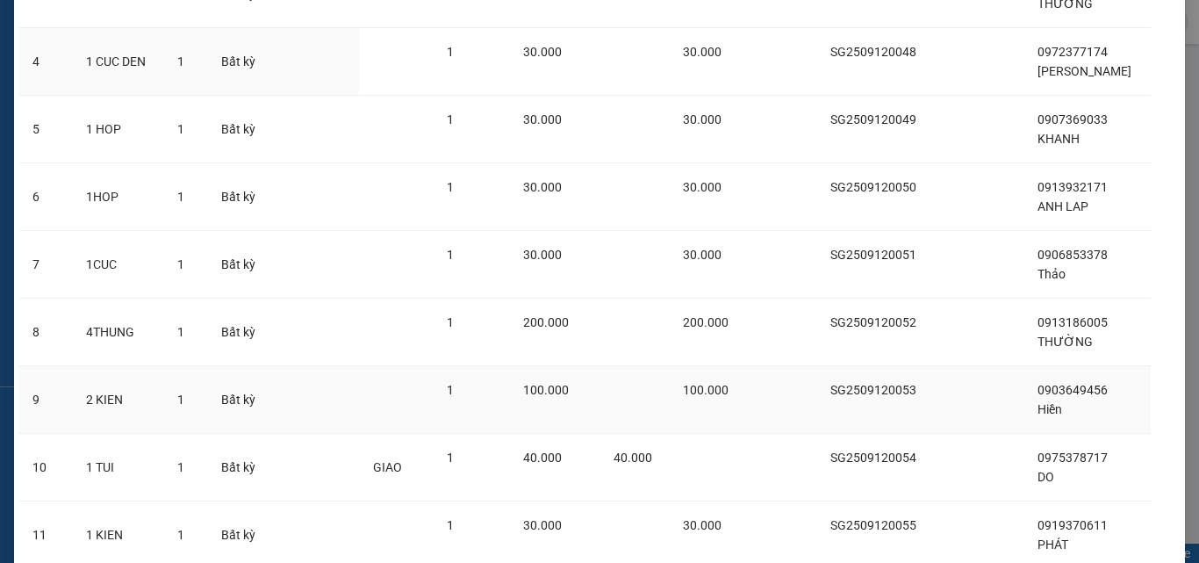
scroll to position [562, 0]
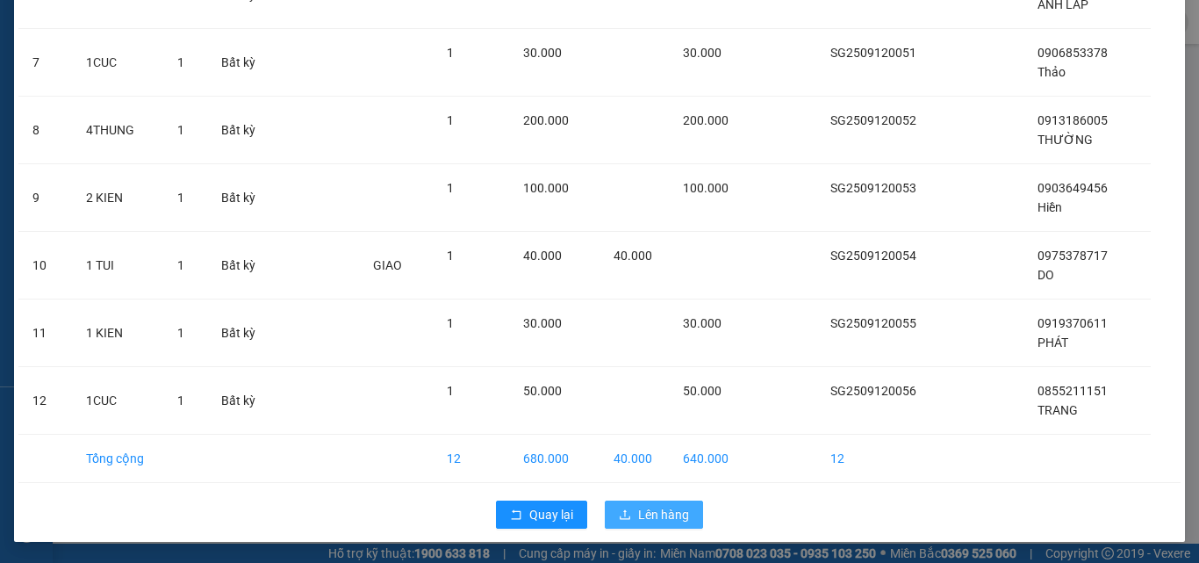
click at [638, 512] on span "Lên hàng" at bounding box center [663, 514] width 51 height 19
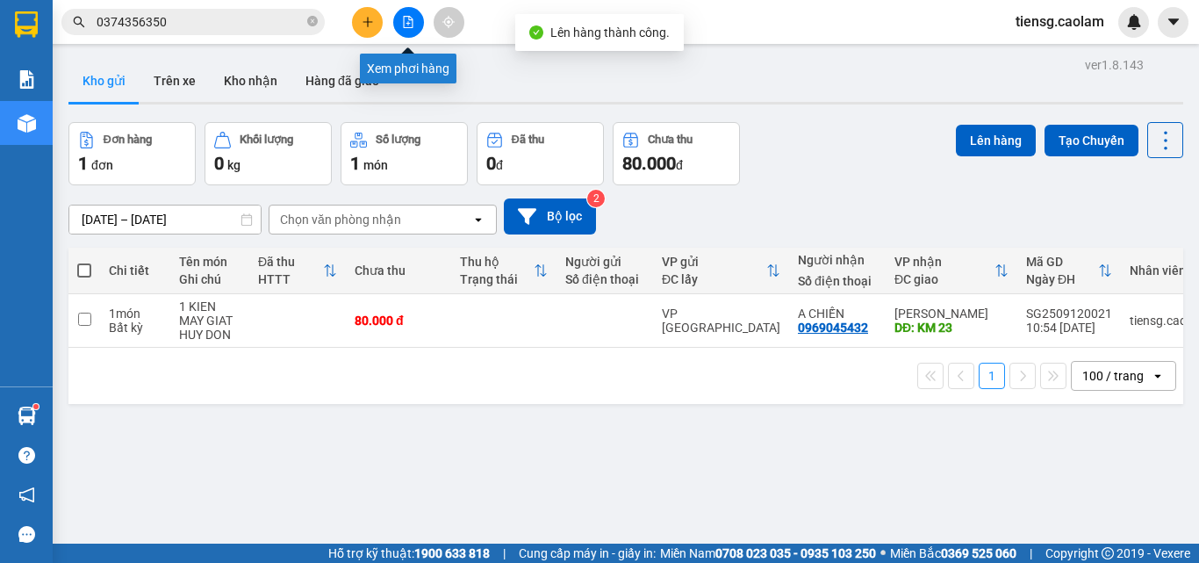
click at [415, 22] on button at bounding box center [408, 22] width 31 height 31
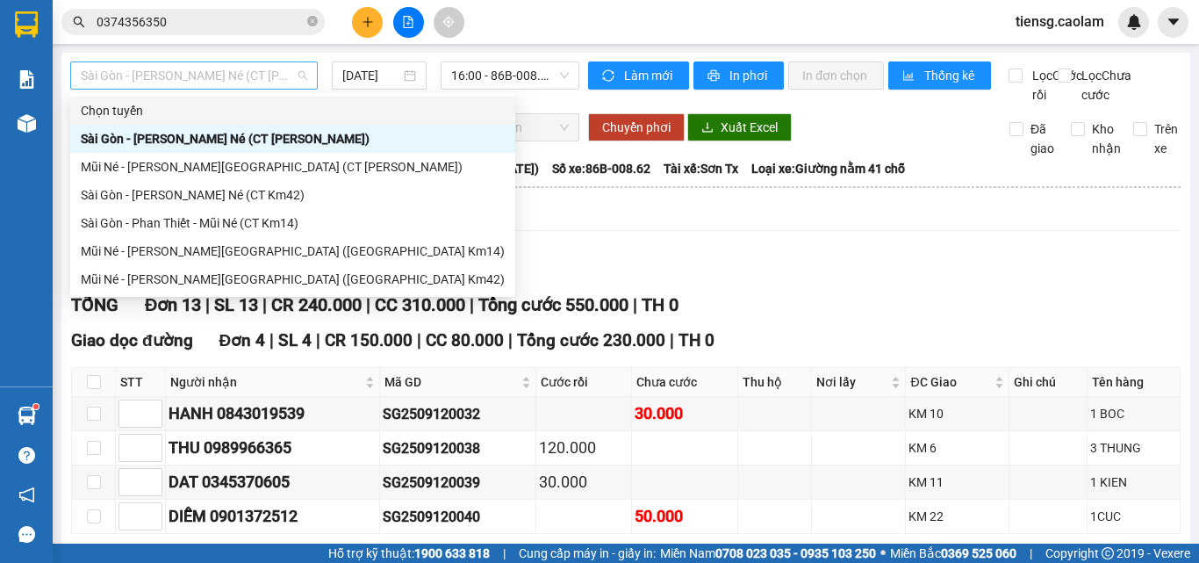
click at [248, 71] on span "Sài Gòn - [PERSON_NAME] Né (CT [PERSON_NAME])" at bounding box center [194, 75] width 226 height 26
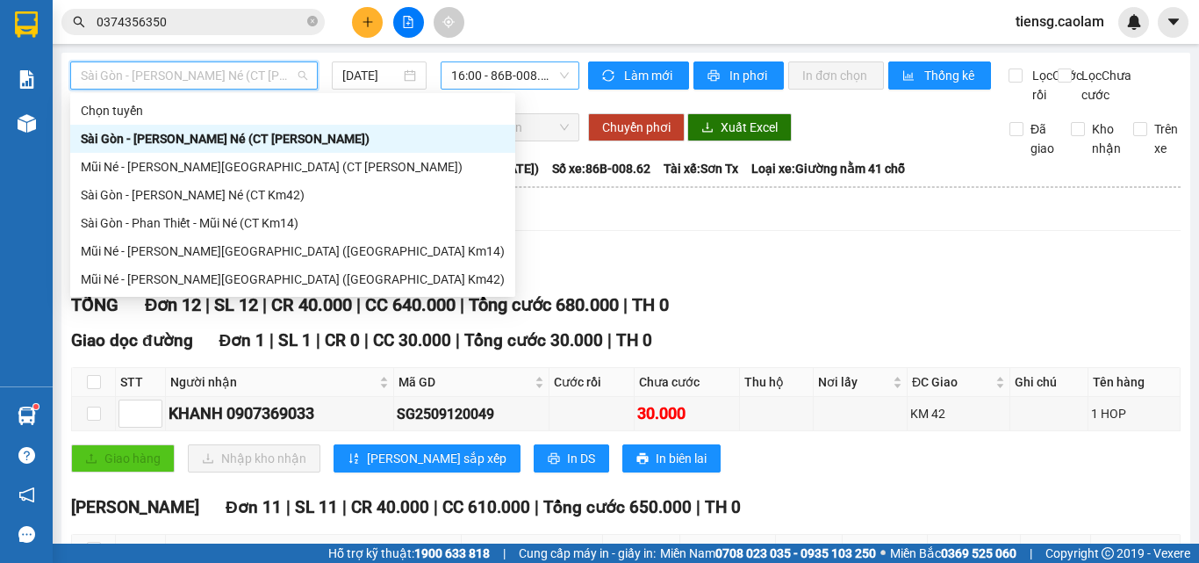
click at [537, 82] on span "16:00 - 86B-008.62" at bounding box center [510, 75] width 118 height 26
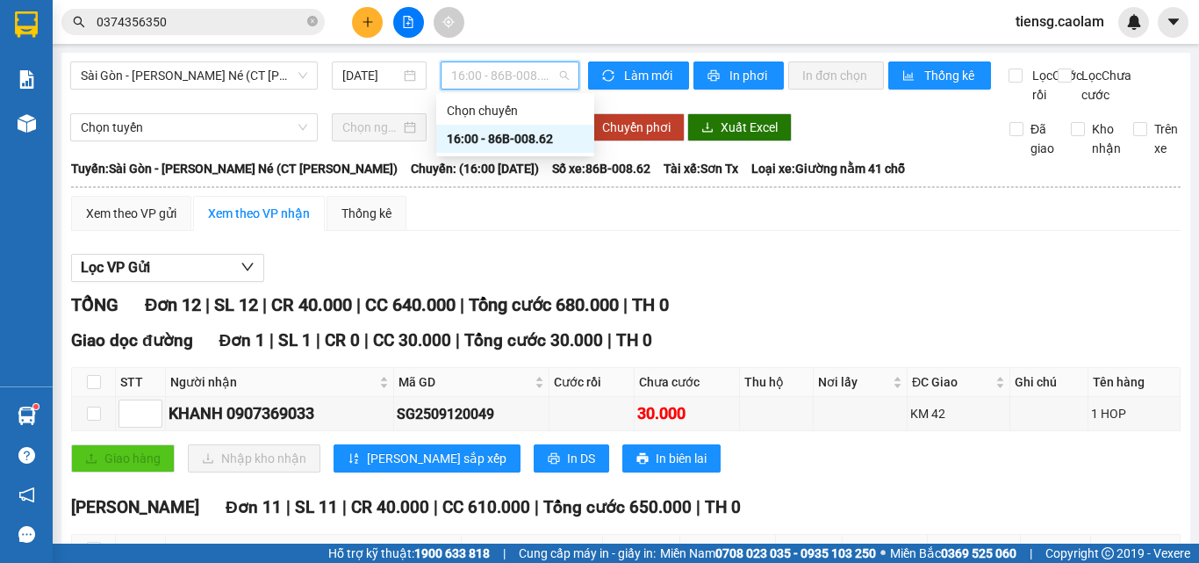
click at [516, 142] on div "16:00 - 86B-008.62" at bounding box center [515, 138] width 137 height 19
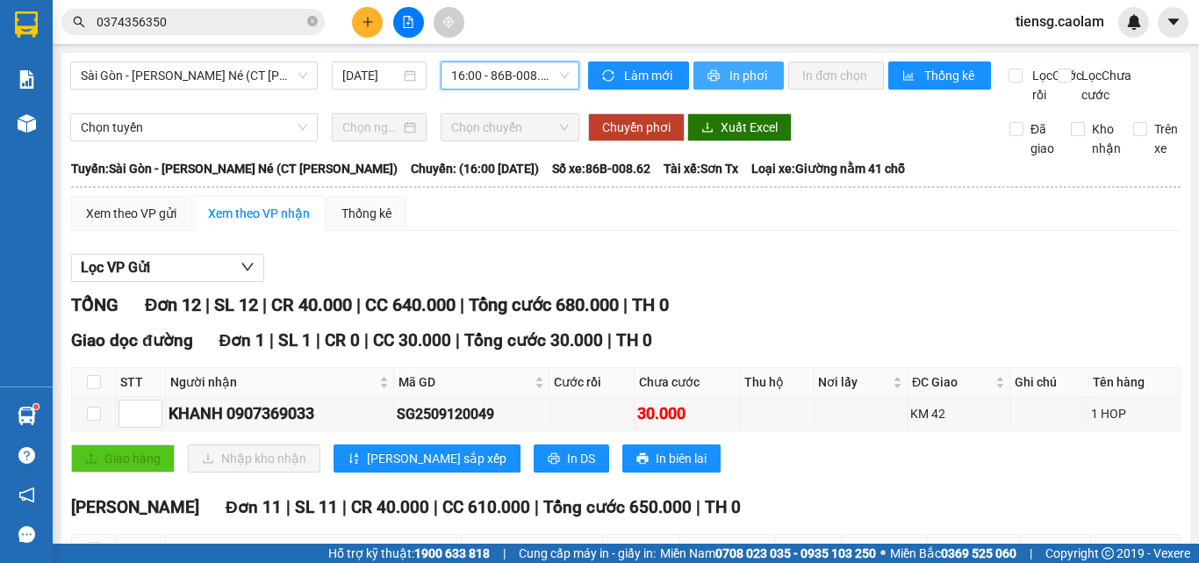
click at [738, 75] on span "In phơi" at bounding box center [749, 75] width 40 height 19
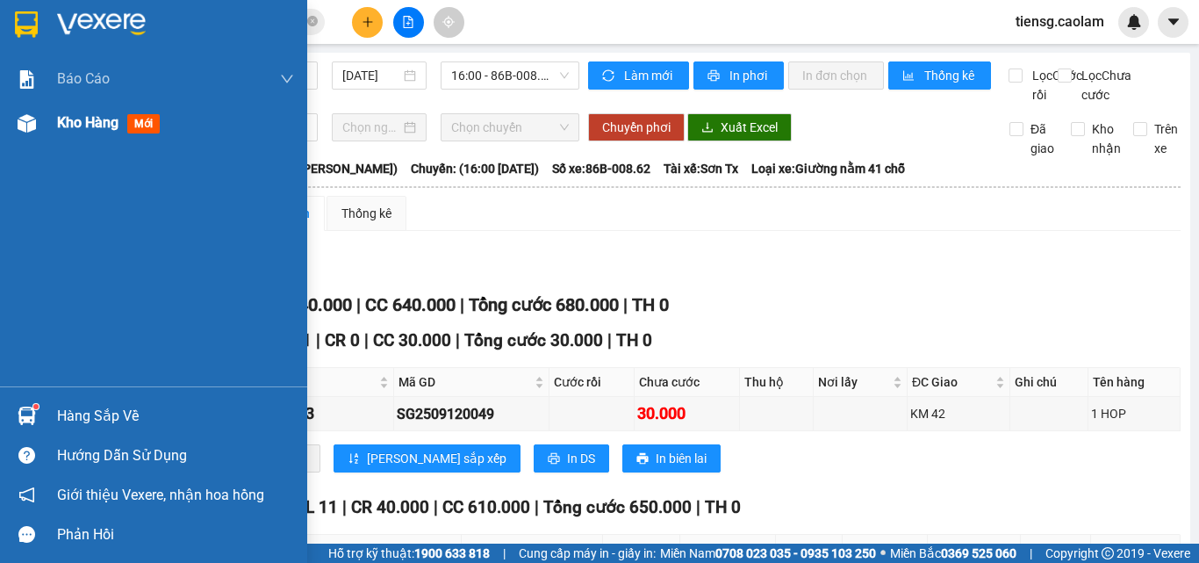
click at [58, 126] on span "Kho hàng" at bounding box center [87, 122] width 61 height 17
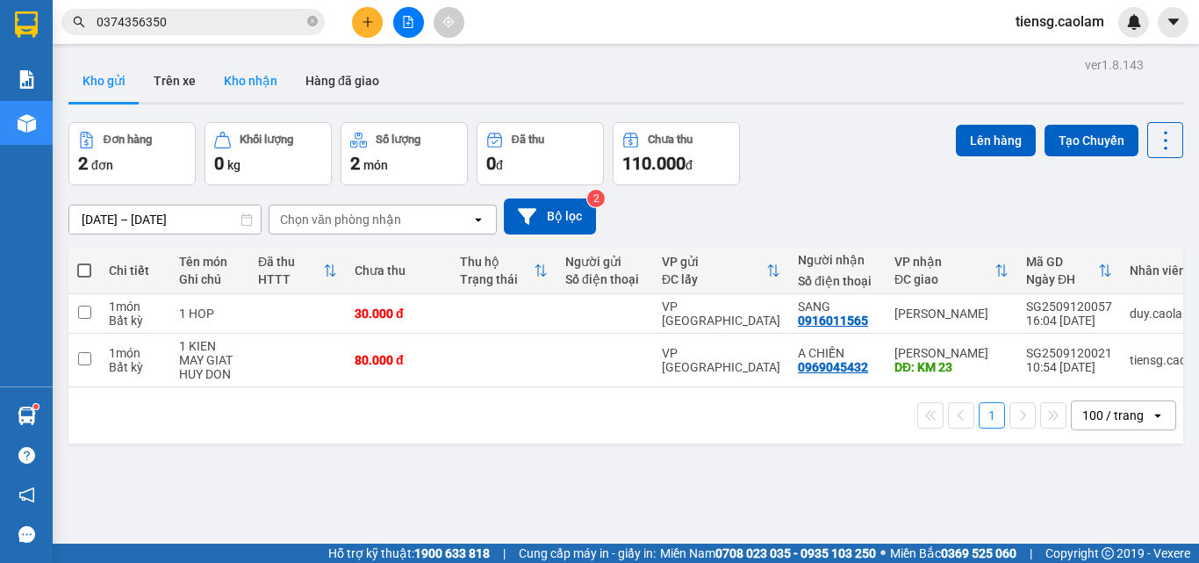
click at [226, 75] on button "Kho nhận" at bounding box center [251, 81] width 82 height 42
